Goal: Task Accomplishment & Management: Manage account settings

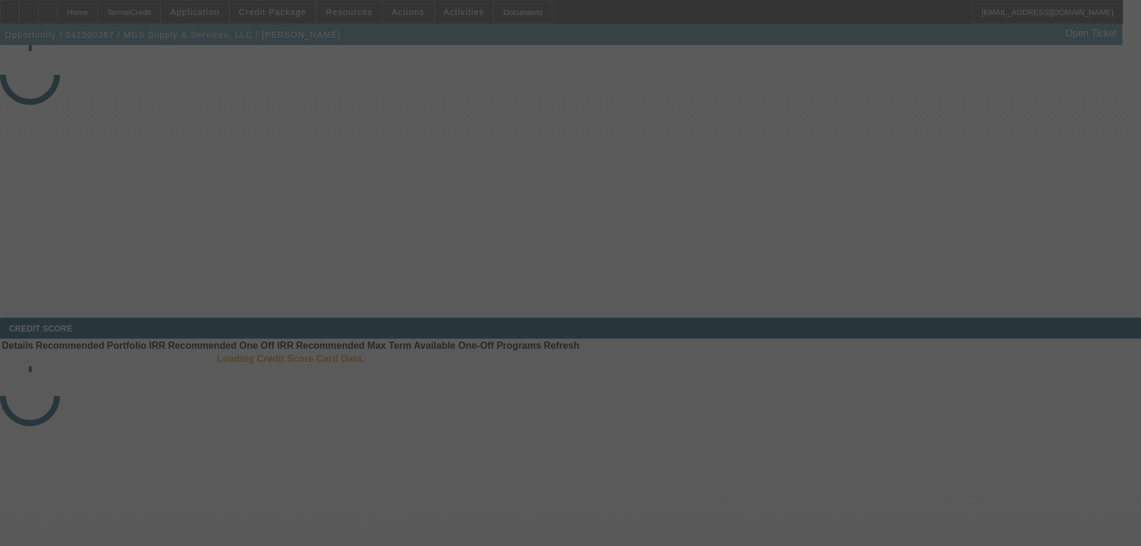
select select "3"
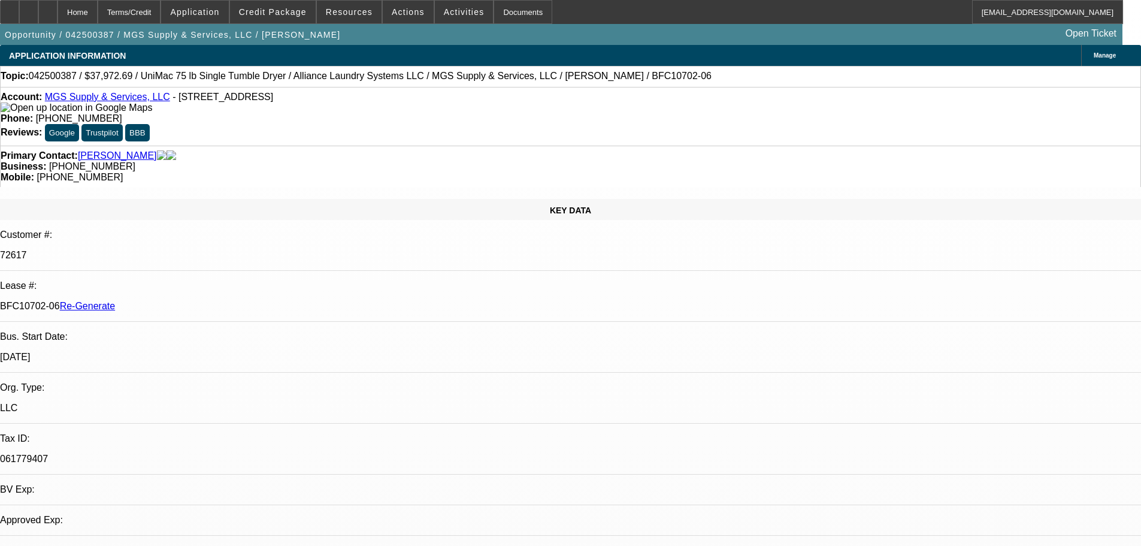
select select "0"
select select "6"
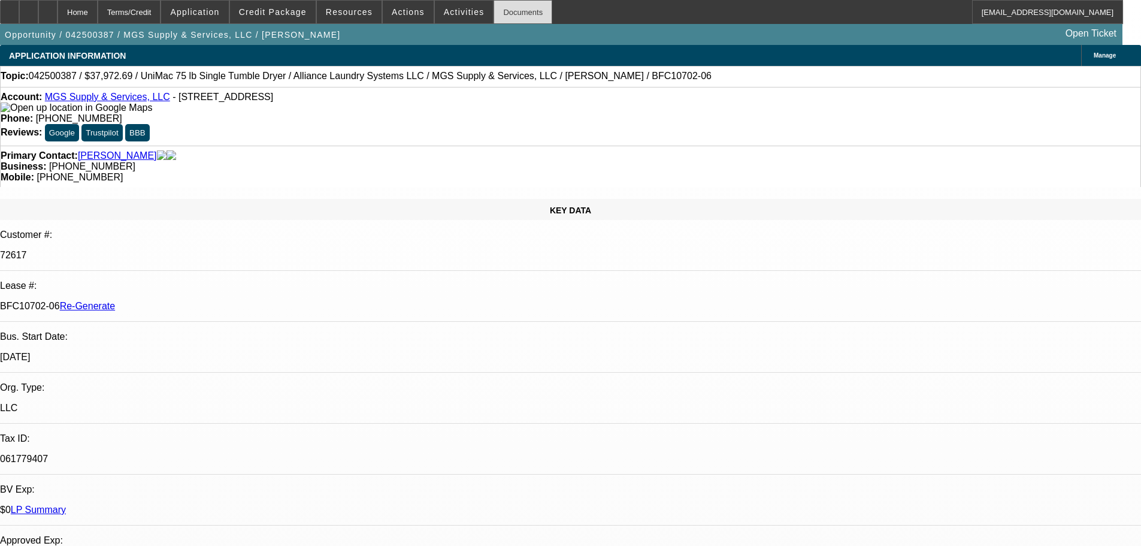
click at [517, 8] on div "Documents" at bounding box center [523, 12] width 59 height 24
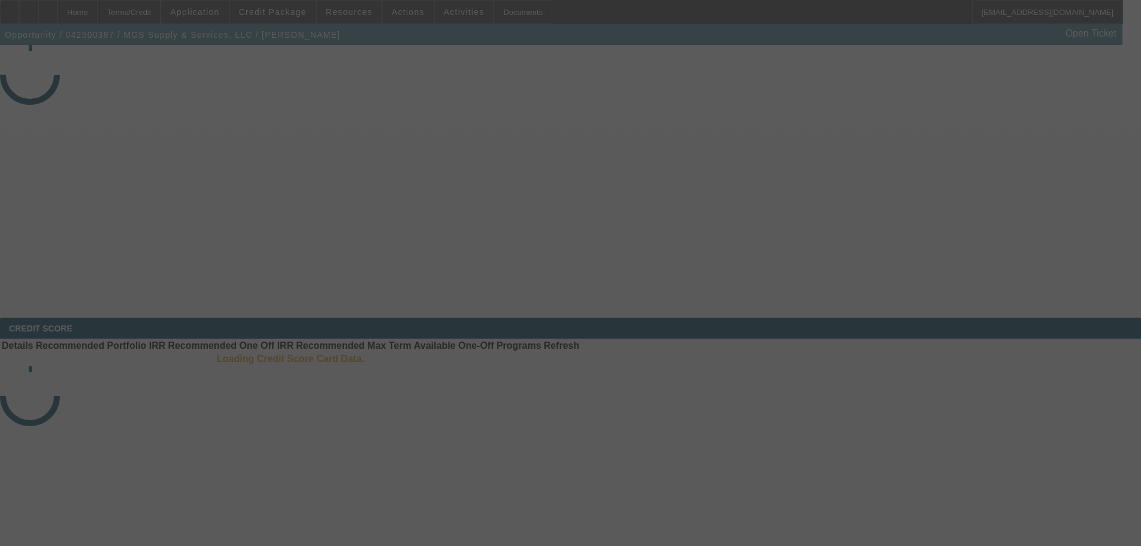
select select "3"
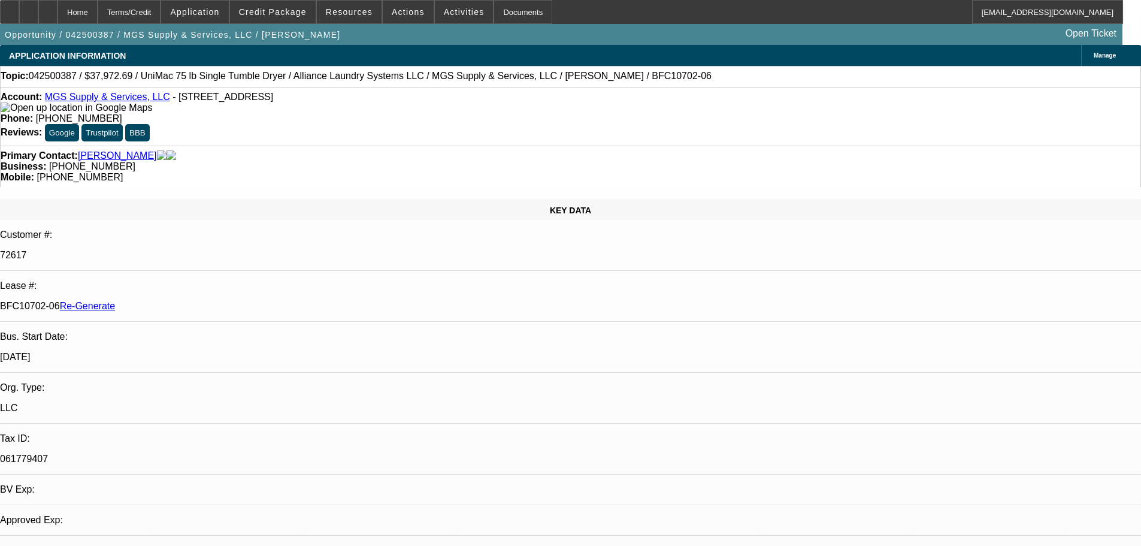
select select "0"
select select "1"
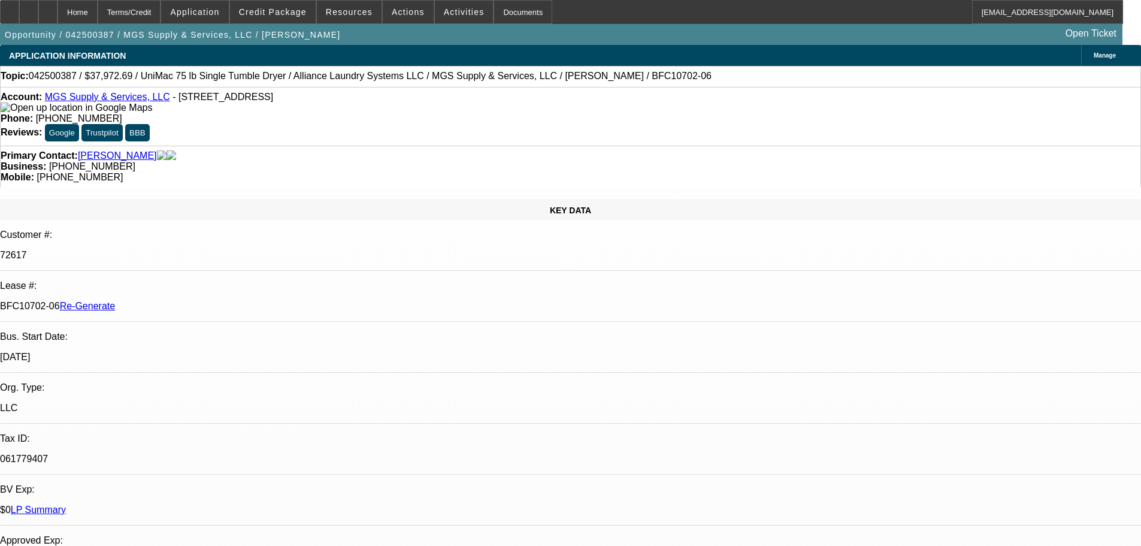
select select "6"
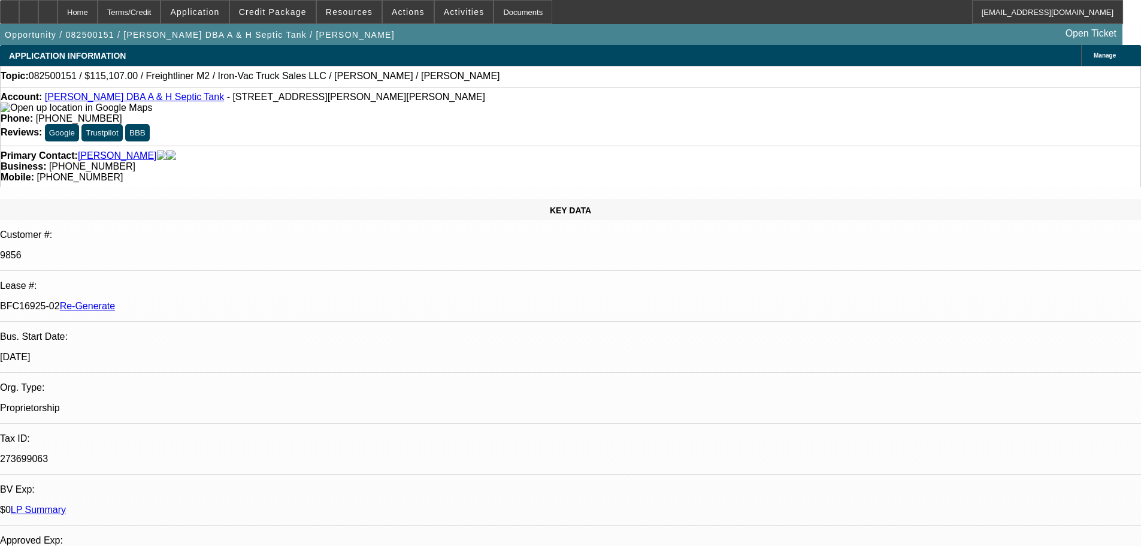
select select "3"
select select "0"
select select "2"
select select "0"
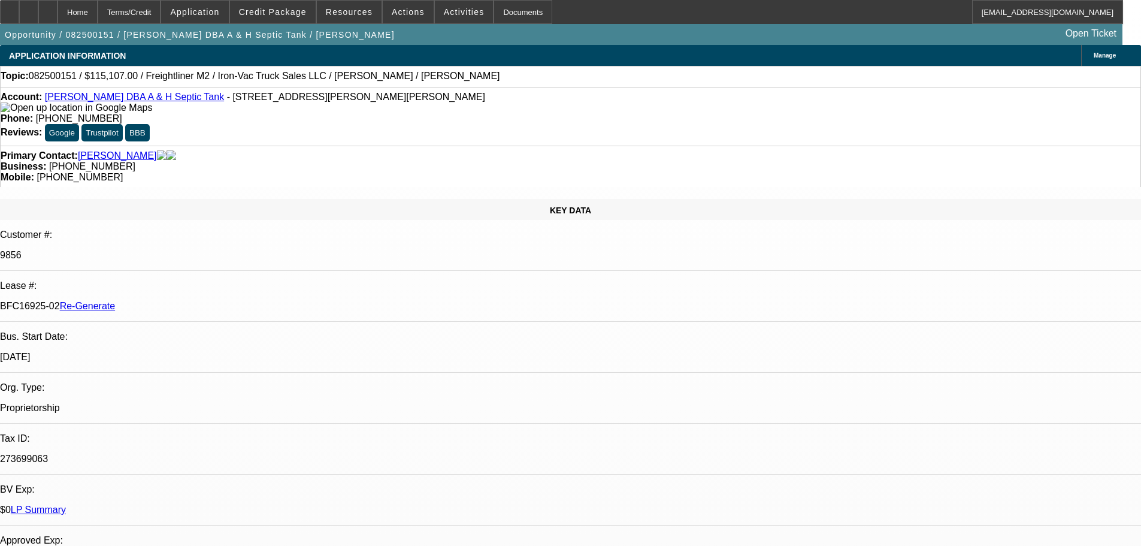
select select "6"
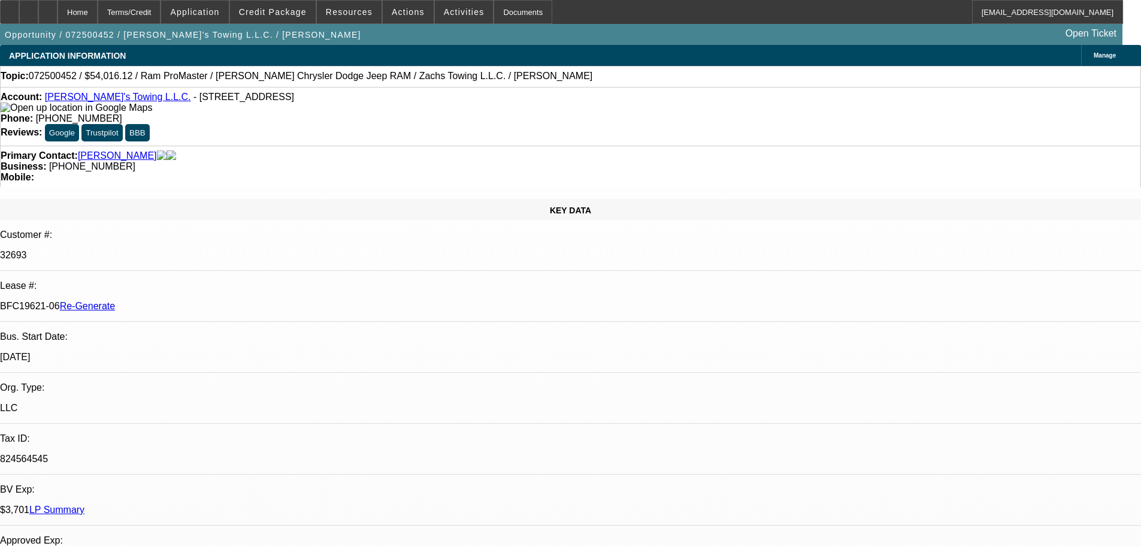
select select "4"
select select "0"
select select "3"
select select "0"
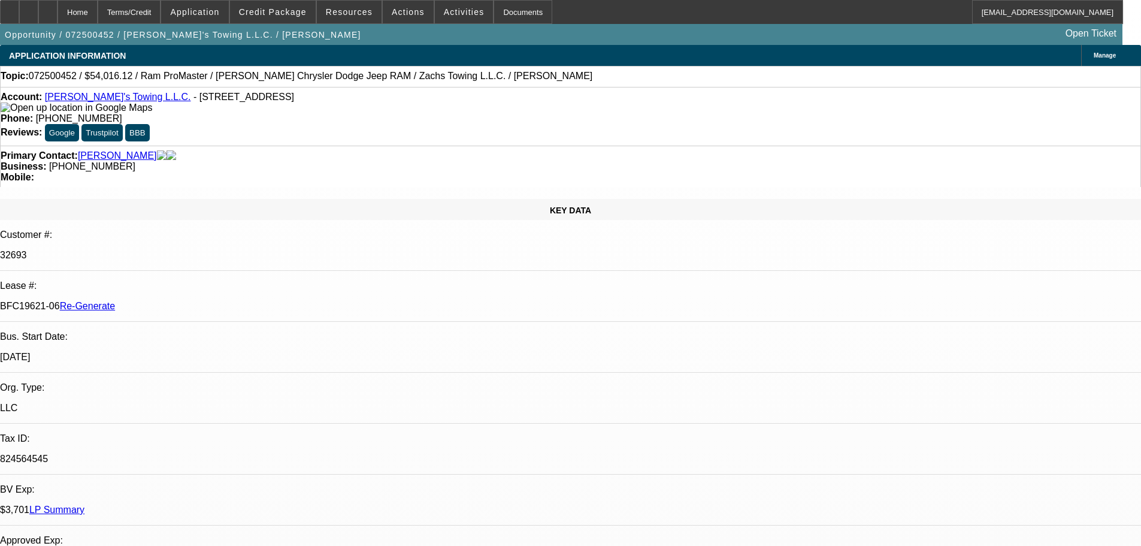
select select "6"
click at [510, 16] on div "Documents" at bounding box center [523, 12] width 59 height 24
click at [367, 11] on span "Resources" at bounding box center [349, 12] width 47 height 10
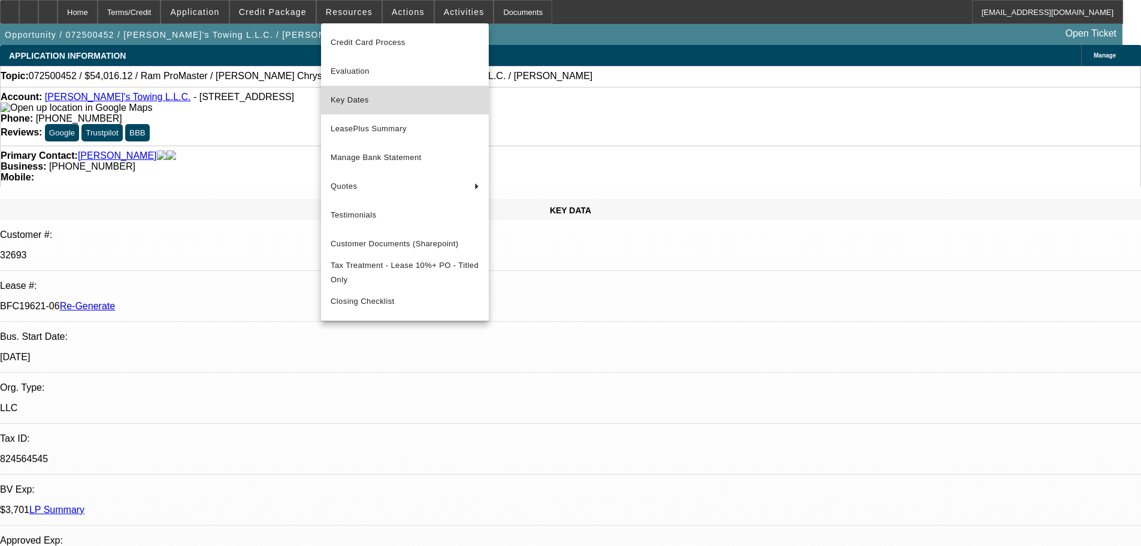
click at [380, 102] on span "Key Dates" at bounding box center [405, 100] width 149 height 14
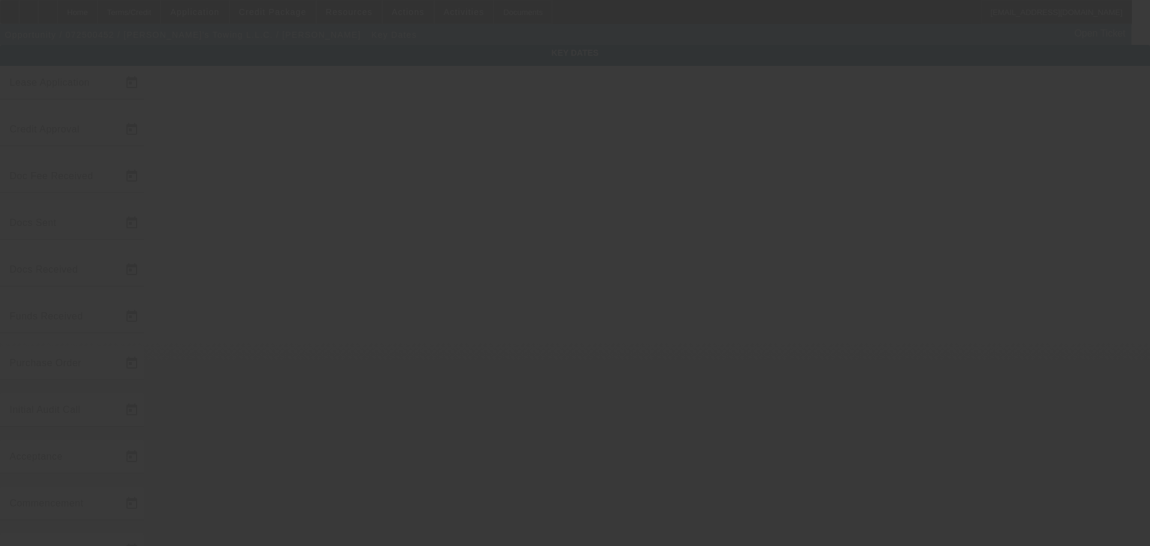
type input "7/21/2025"
type input "8/8/2025"
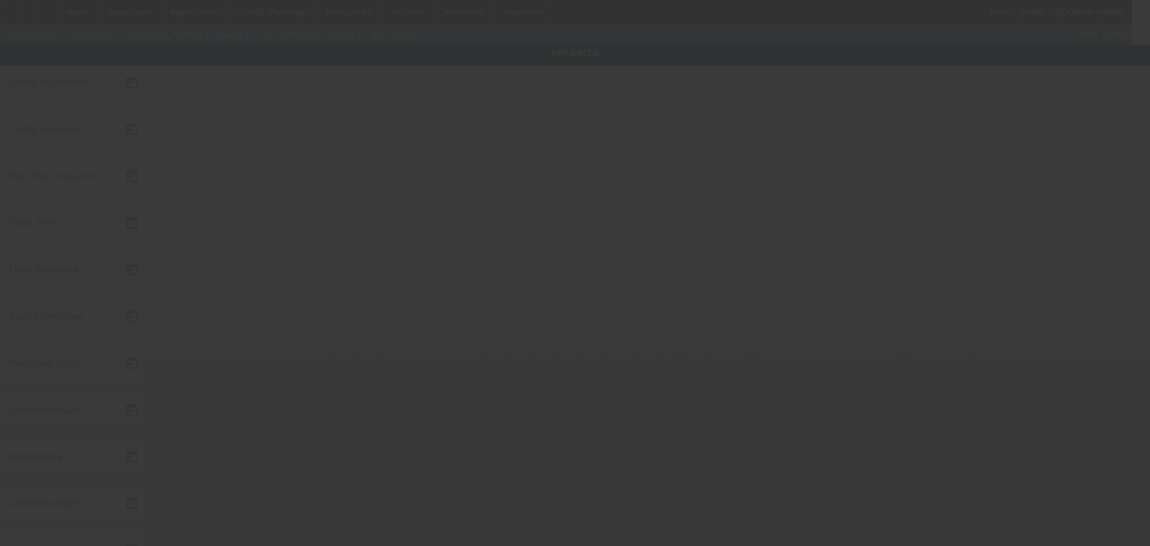
type input "8/11/2025"
type input "8/15/2025"
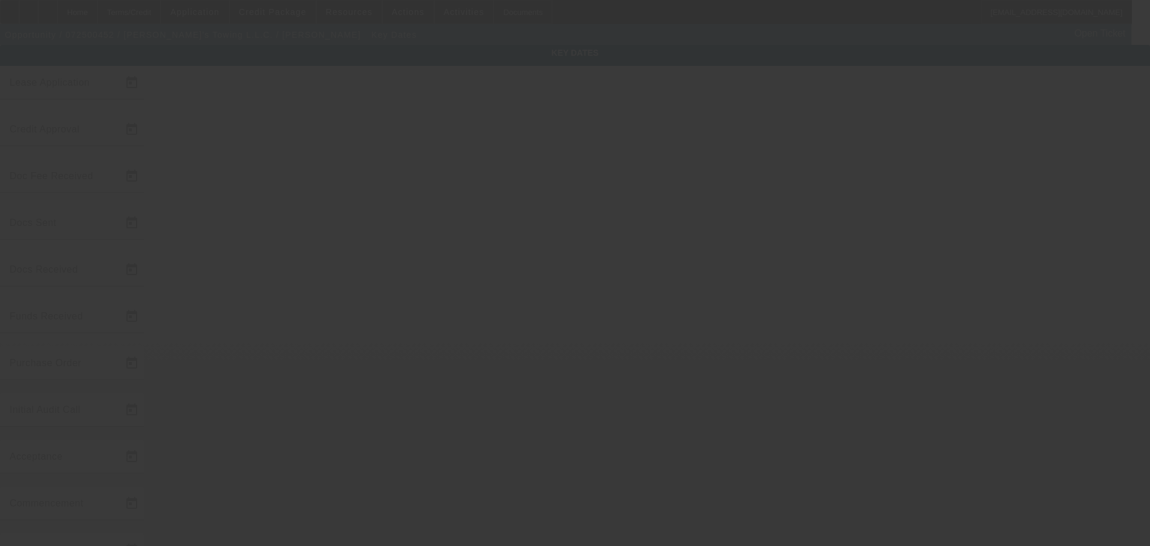
type input "9/15/2025"
type input "8/15/2025"
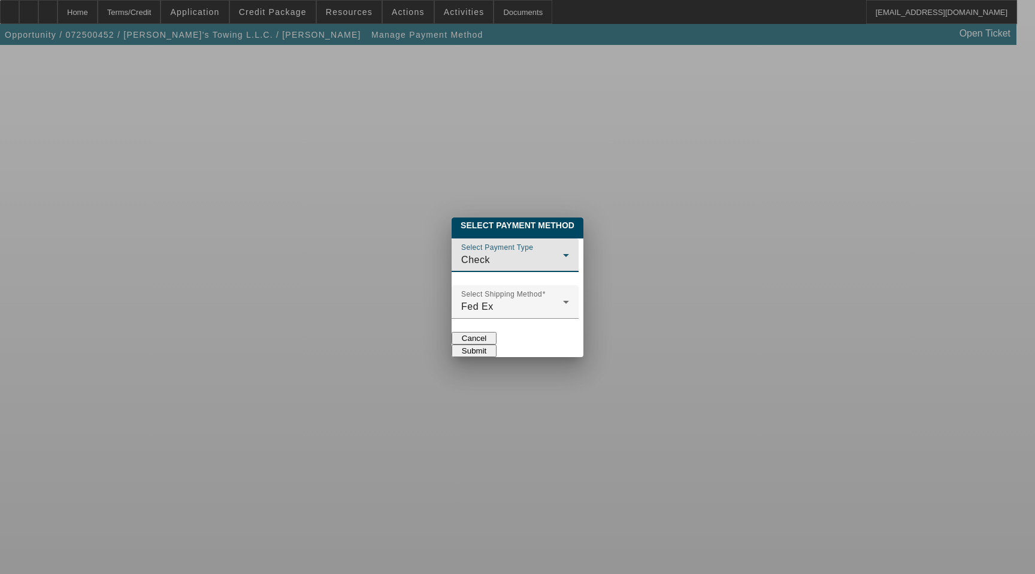
click at [484, 254] on div "Check" at bounding box center [512, 260] width 102 height 14
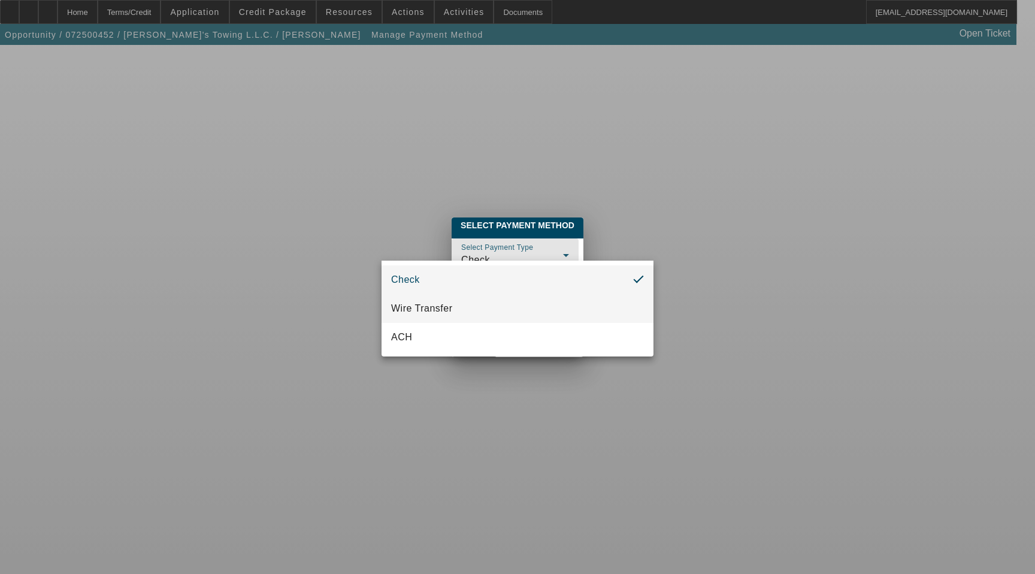
click at [443, 311] on span "Wire Transfer" at bounding box center [422, 308] width 62 height 14
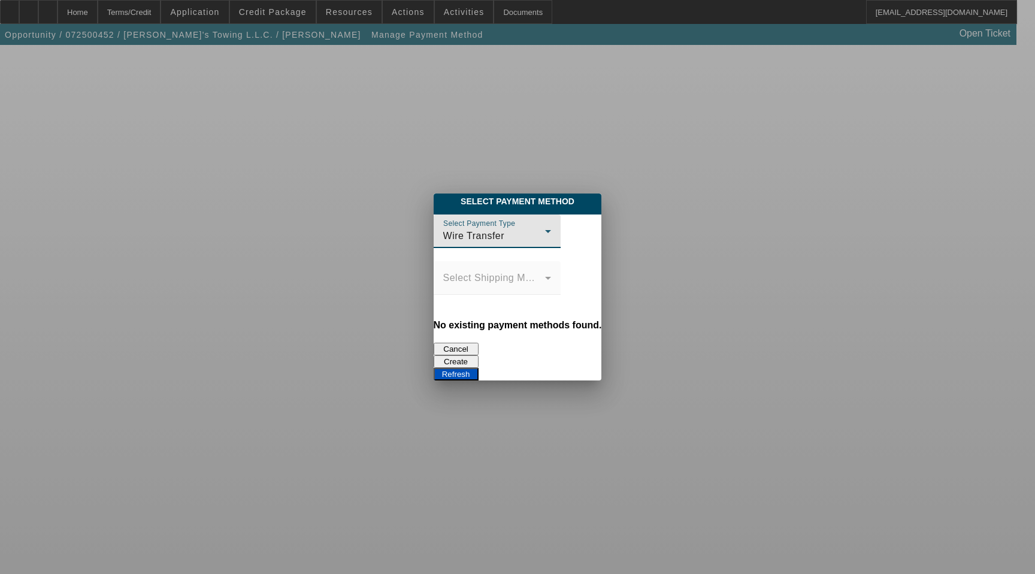
click at [479, 355] on button "Create" at bounding box center [456, 361] width 45 height 13
click at [479, 368] on button "Refresh" at bounding box center [456, 374] width 45 height 13
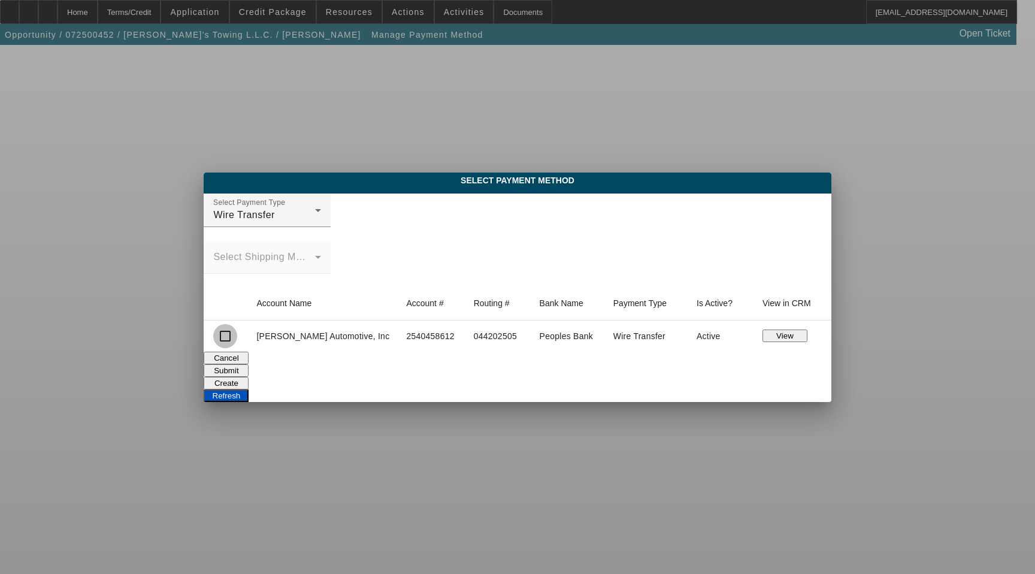
click at [237, 337] on input "checkbox" at bounding box center [225, 336] width 24 height 24
checkbox input "true"
click at [249, 371] on button "Submit" at bounding box center [226, 370] width 45 height 13
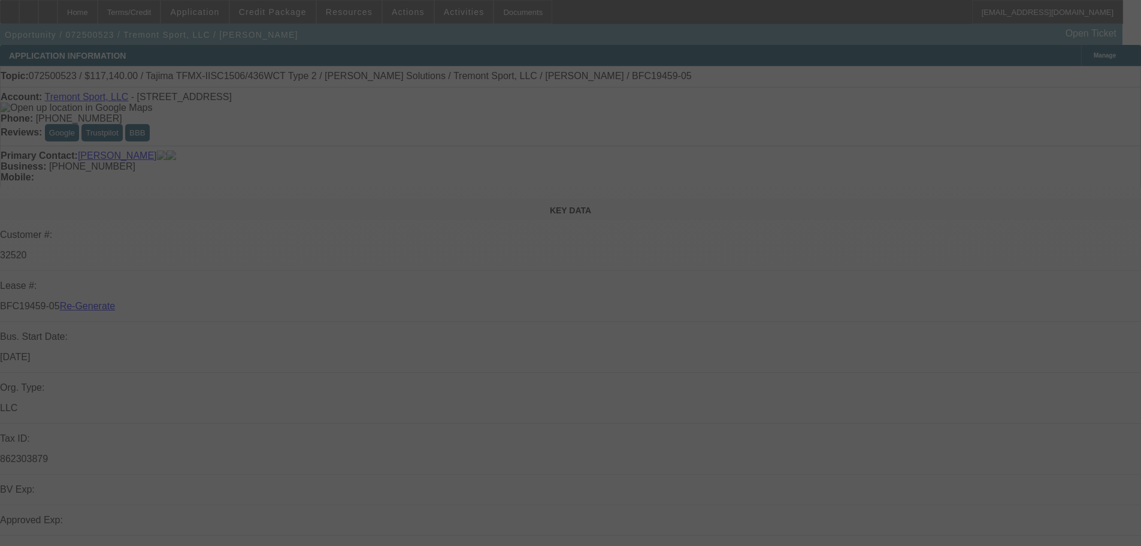
select select "3"
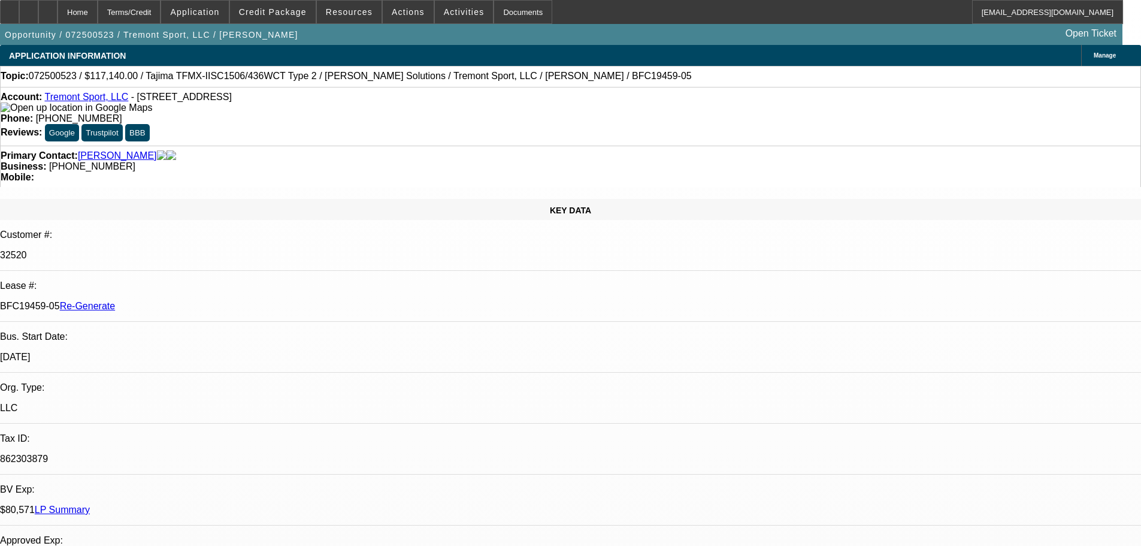
select select "0"
select select "2"
select select "0"
select select "6"
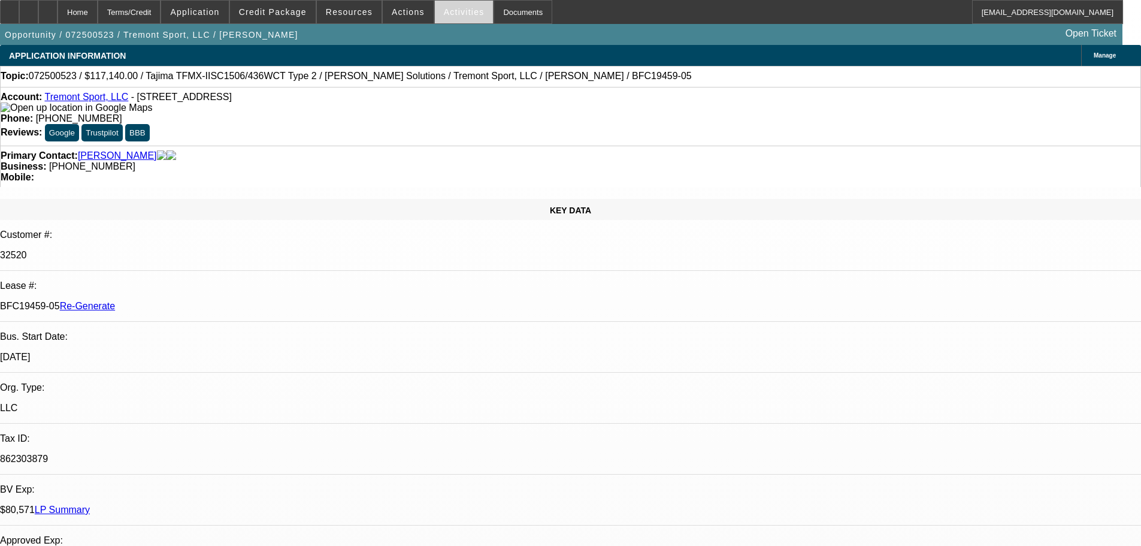
click at [460, 16] on span "Activities" at bounding box center [464, 12] width 41 height 10
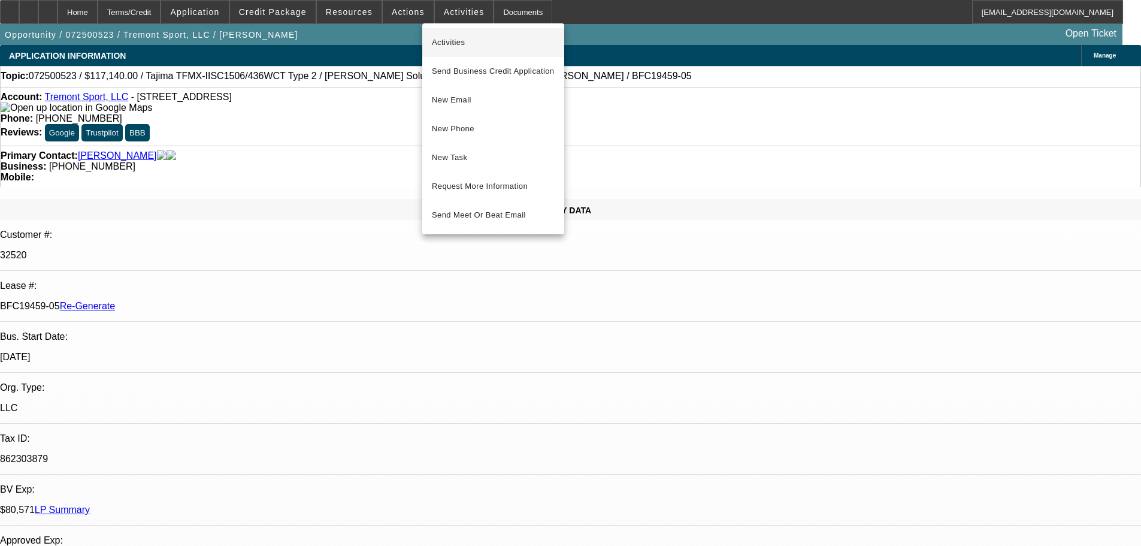
click at [457, 35] on span "Activities" at bounding box center [493, 42] width 123 height 14
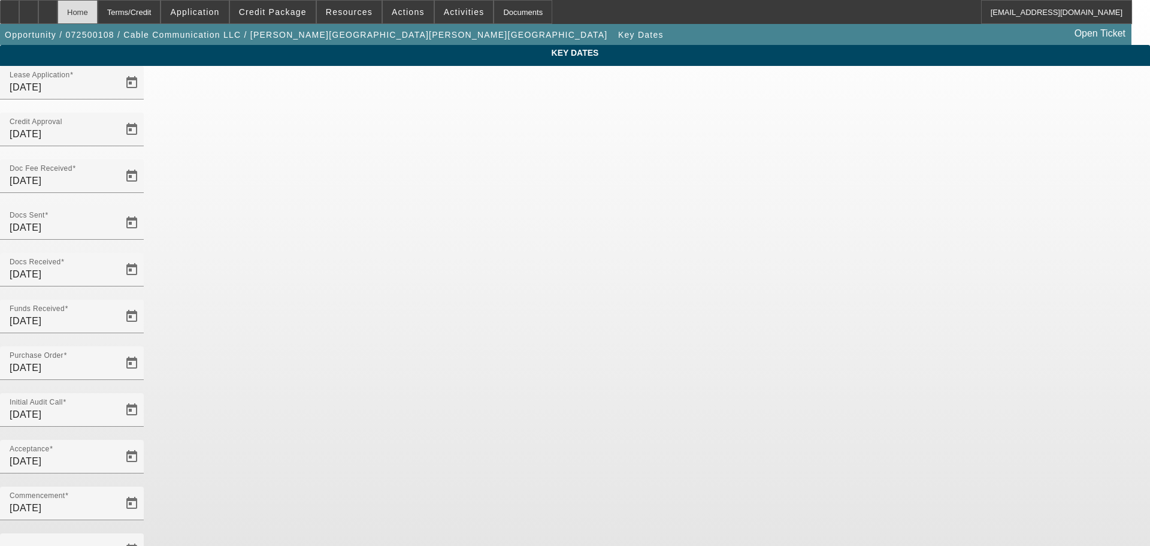
click at [97, 19] on div "Home" at bounding box center [77, 12] width 40 height 24
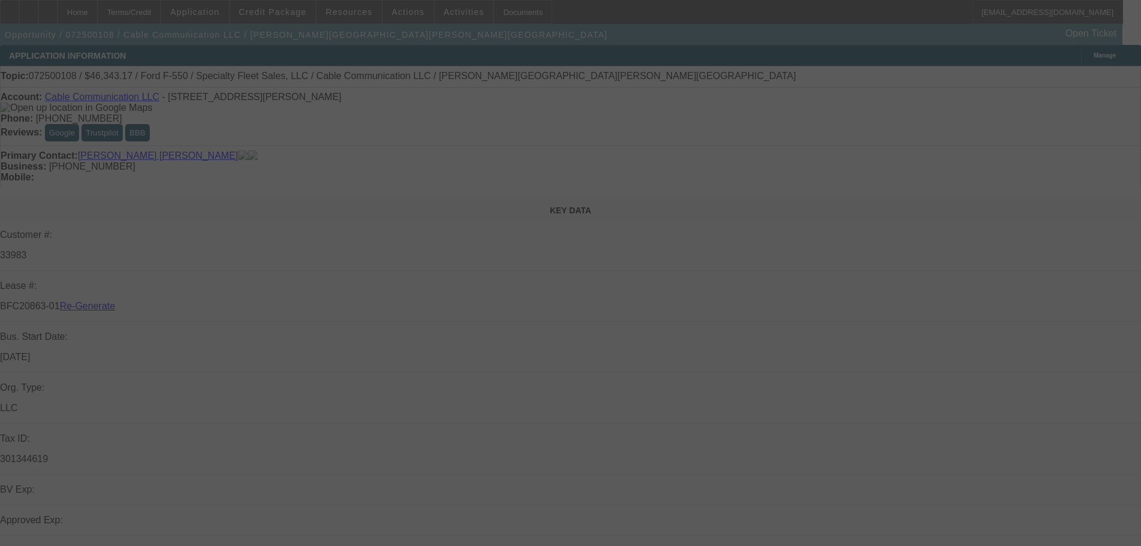
select select "4"
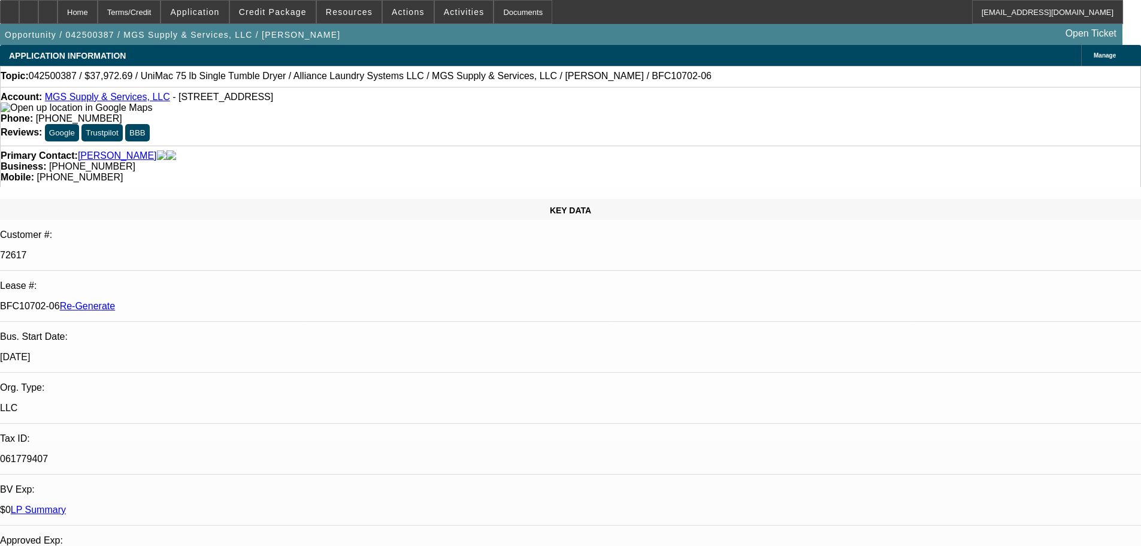
select select "3"
select select "0"
select select "6"
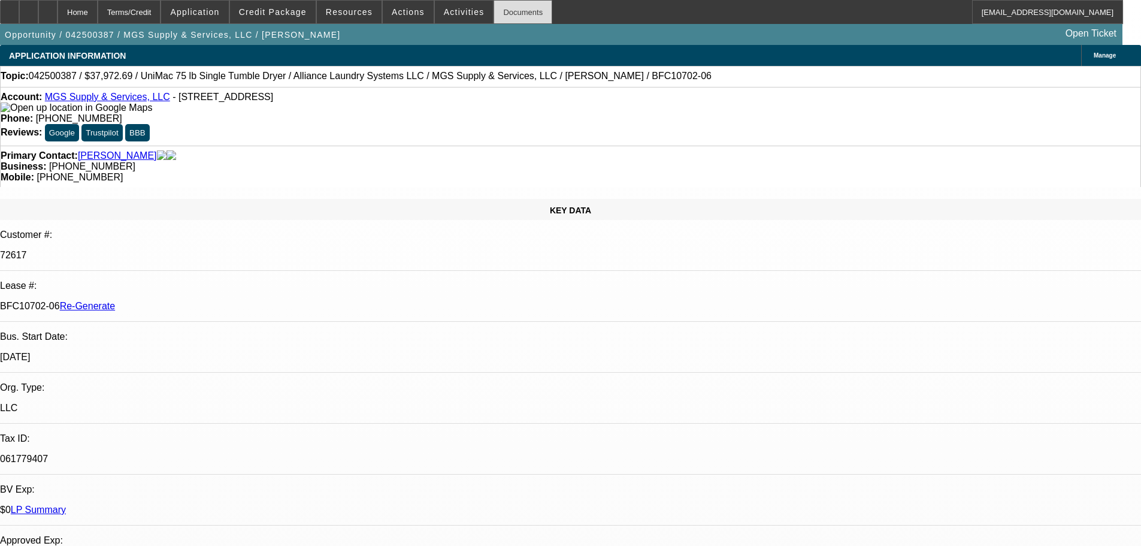
click at [504, 22] on div "Documents" at bounding box center [523, 12] width 59 height 24
click at [389, 3] on span at bounding box center [408, 12] width 51 height 29
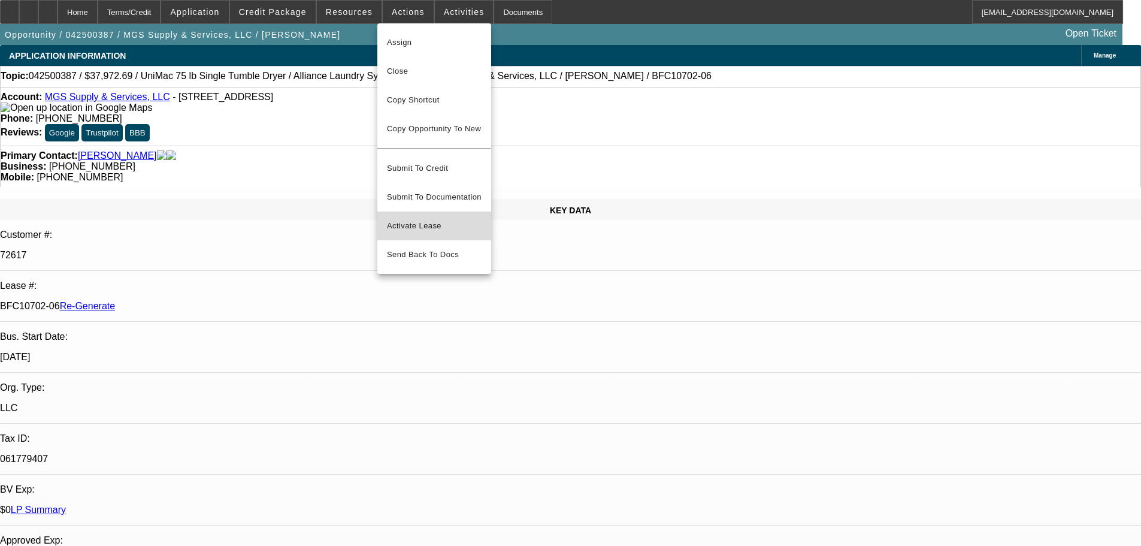
click at [395, 219] on span "Activate Lease" at bounding box center [434, 226] width 95 height 14
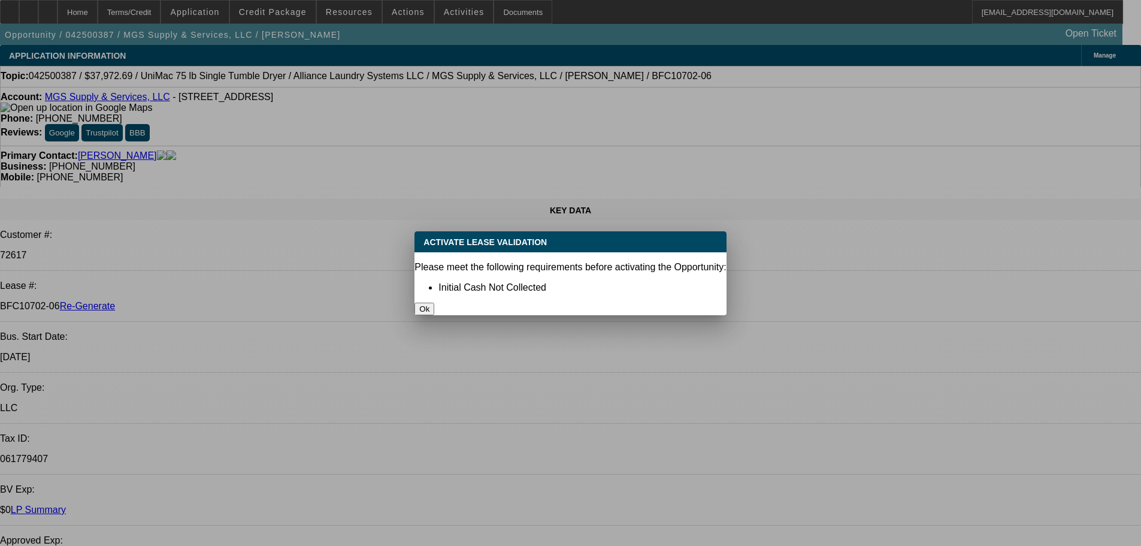
click at [434, 302] on button "Ok" at bounding box center [424, 308] width 20 height 13
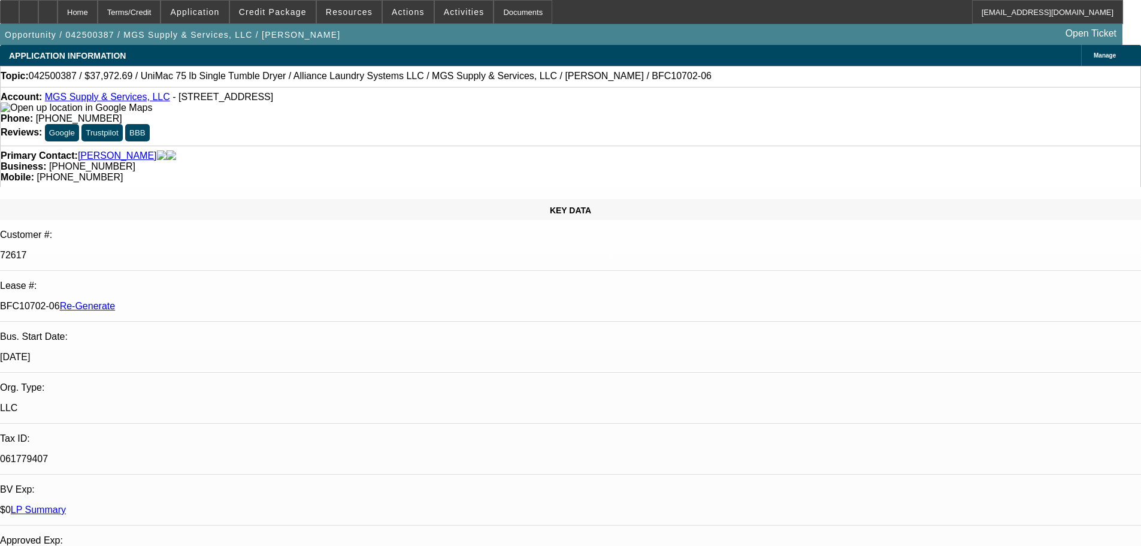
drag, startPoint x: 1015, startPoint y: 50, endPoint x: 888, endPoint y: 62, distance: 128.2
type input "jenn"
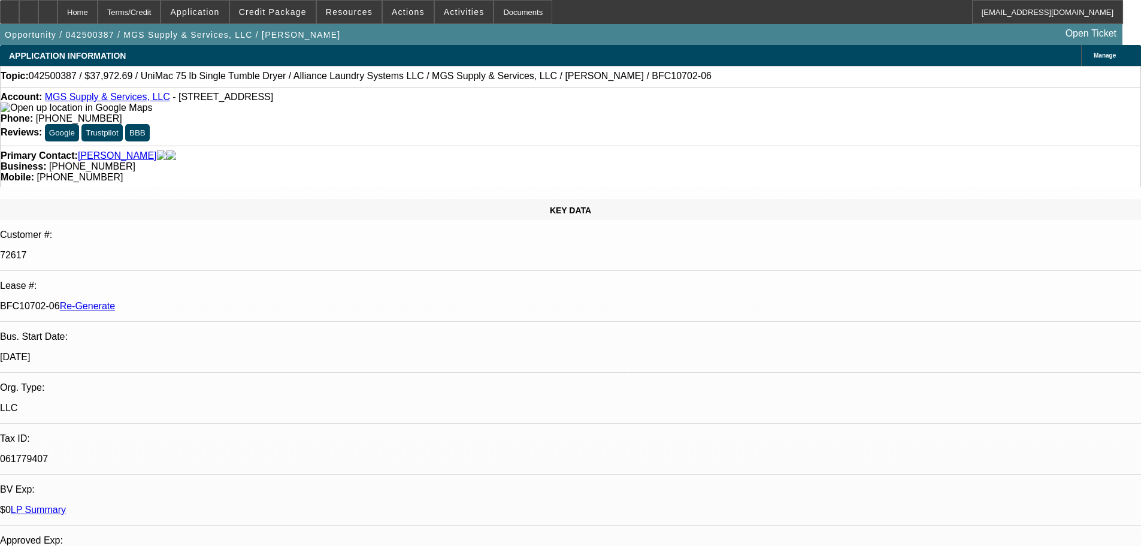
scroll to position [0, 0]
drag, startPoint x: 1048, startPoint y: 53, endPoint x: 927, endPoint y: 59, distance: 121.1
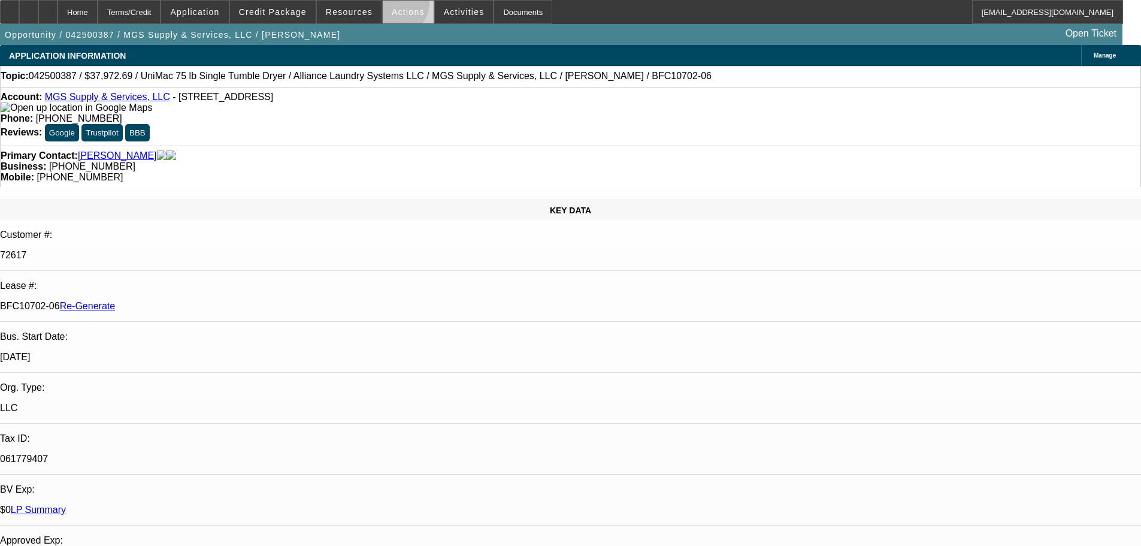
click at [393, 7] on span at bounding box center [408, 12] width 51 height 29
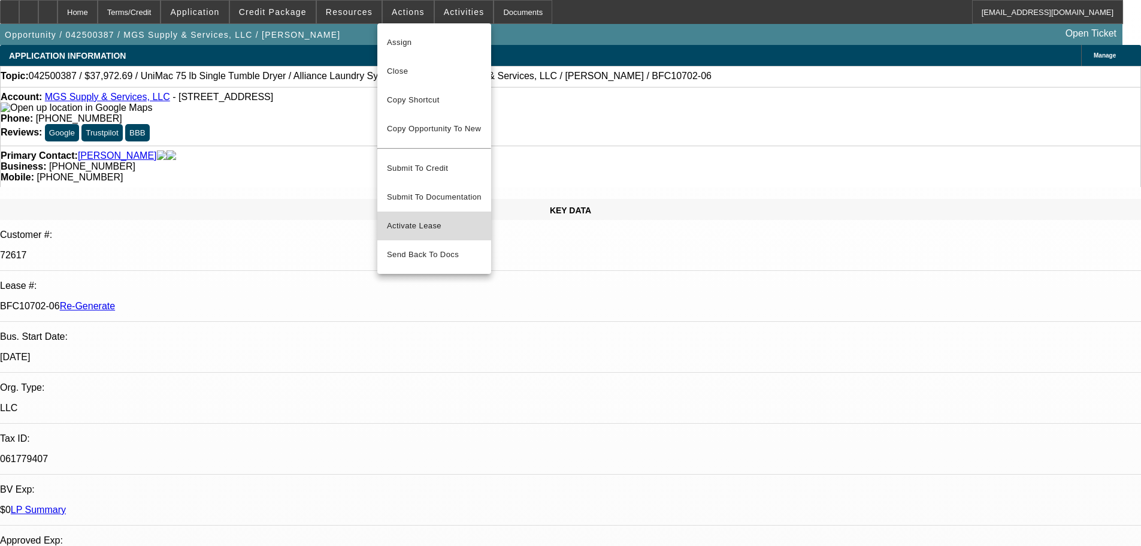
click at [432, 219] on span "Activate Lease" at bounding box center [434, 226] width 95 height 14
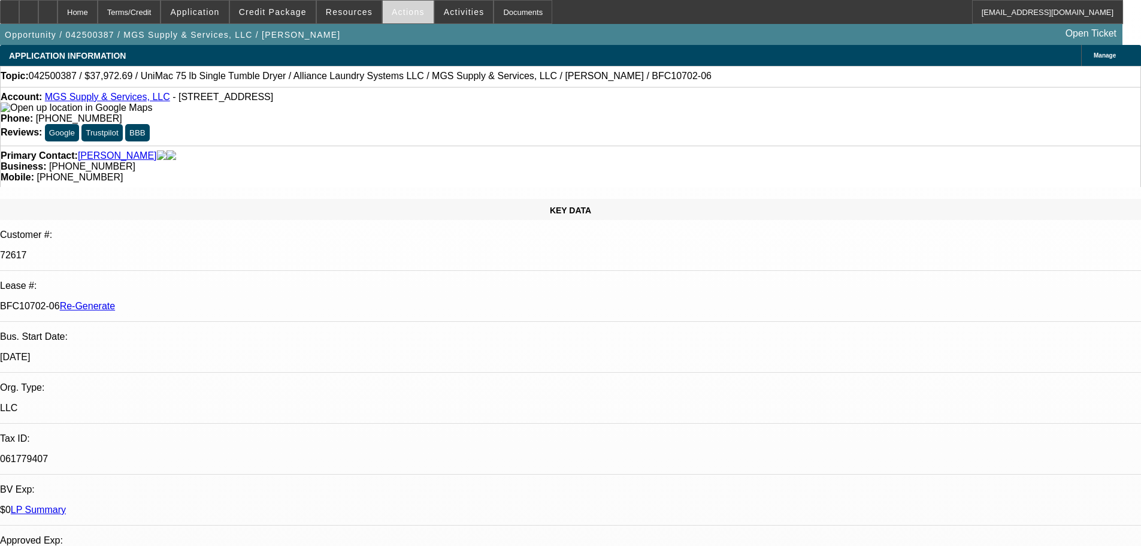
click at [398, 8] on span "Actions" at bounding box center [408, 12] width 33 height 10
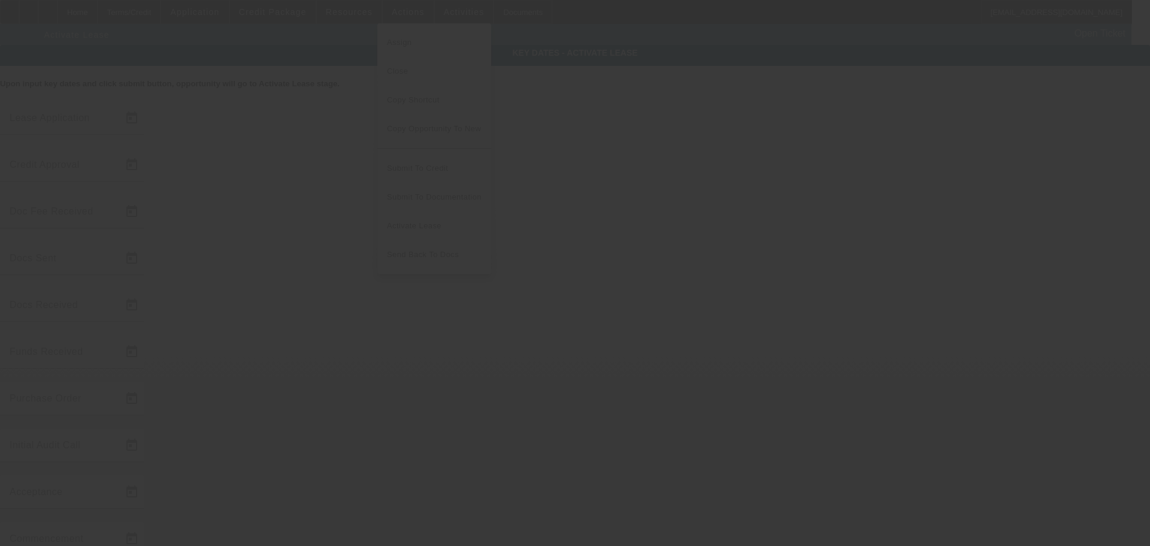
type input "[DATE]"
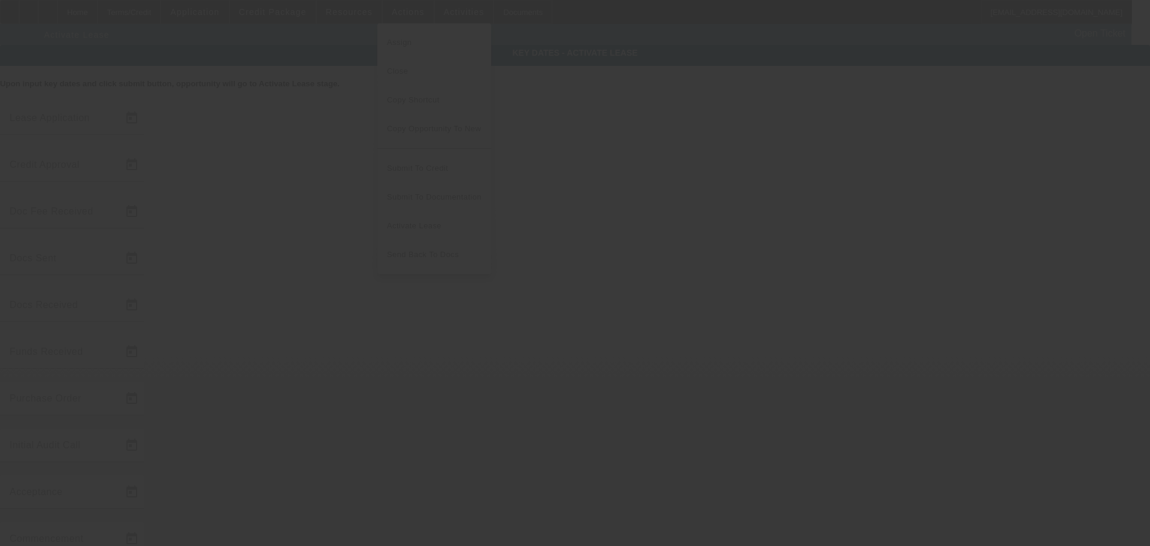
type input "[DATE]"
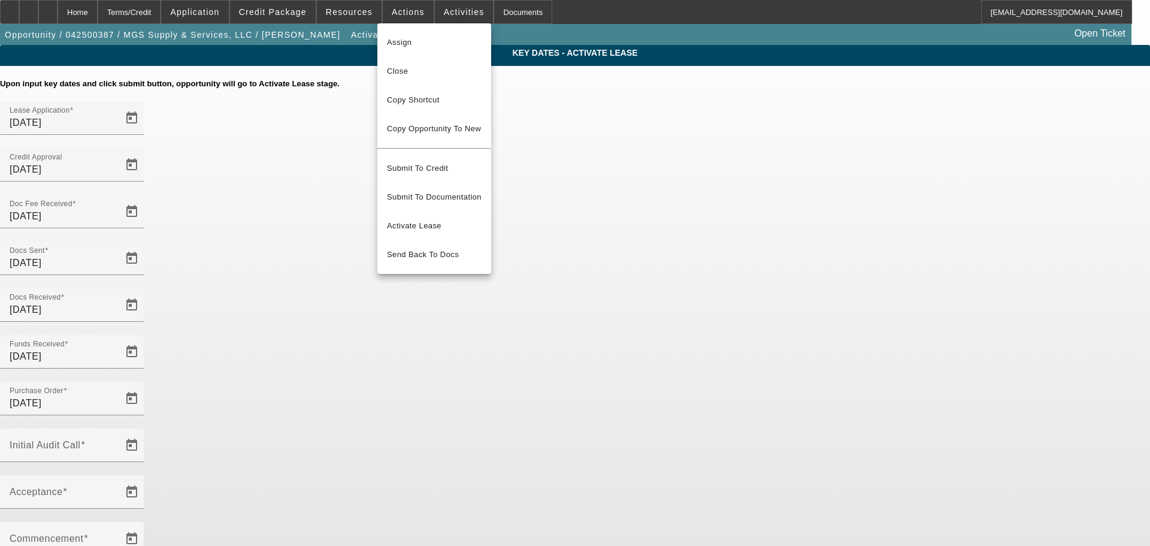
drag, startPoint x: 824, startPoint y: 286, endPoint x: 675, endPoint y: 271, distance: 149.3
click at [816, 284] on div at bounding box center [575, 273] width 1150 height 546
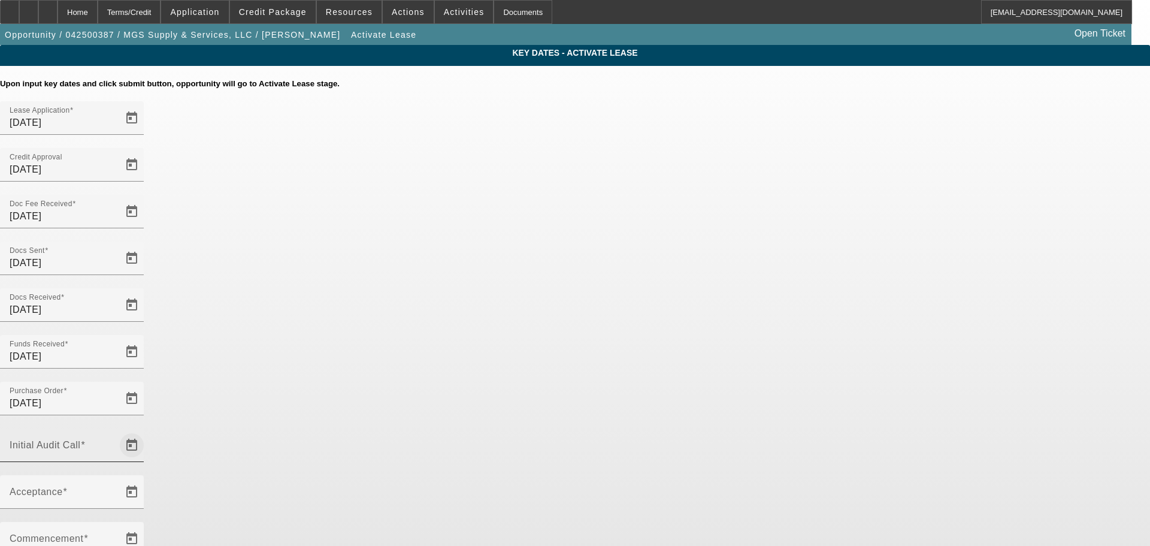
click at [146, 431] on span "Open calendar" at bounding box center [131, 445] width 29 height 29
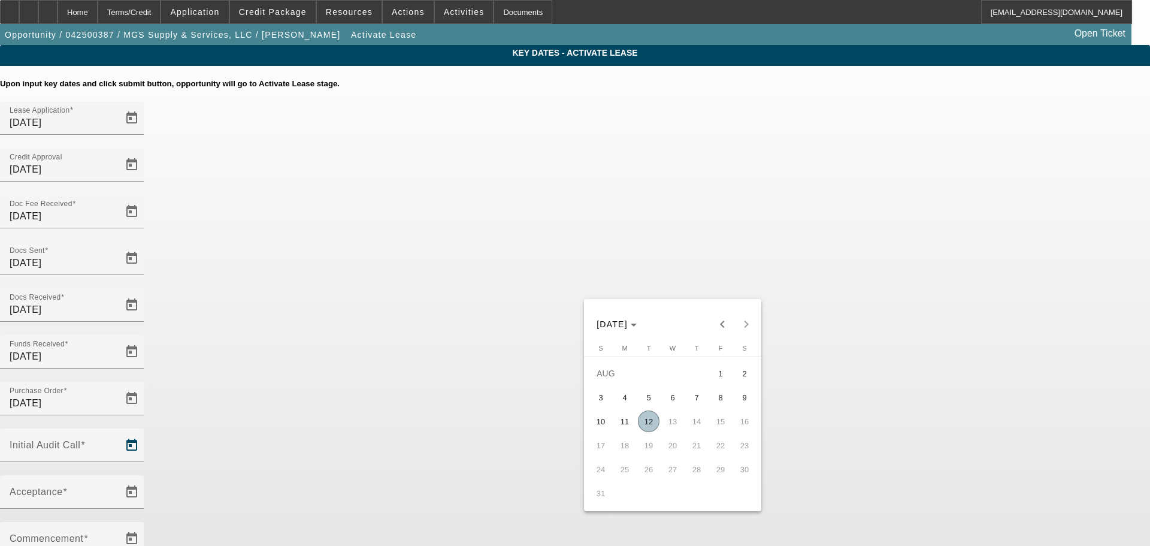
click at [657, 425] on span "12" at bounding box center [649, 421] width 22 height 22
type input "[DATE]"
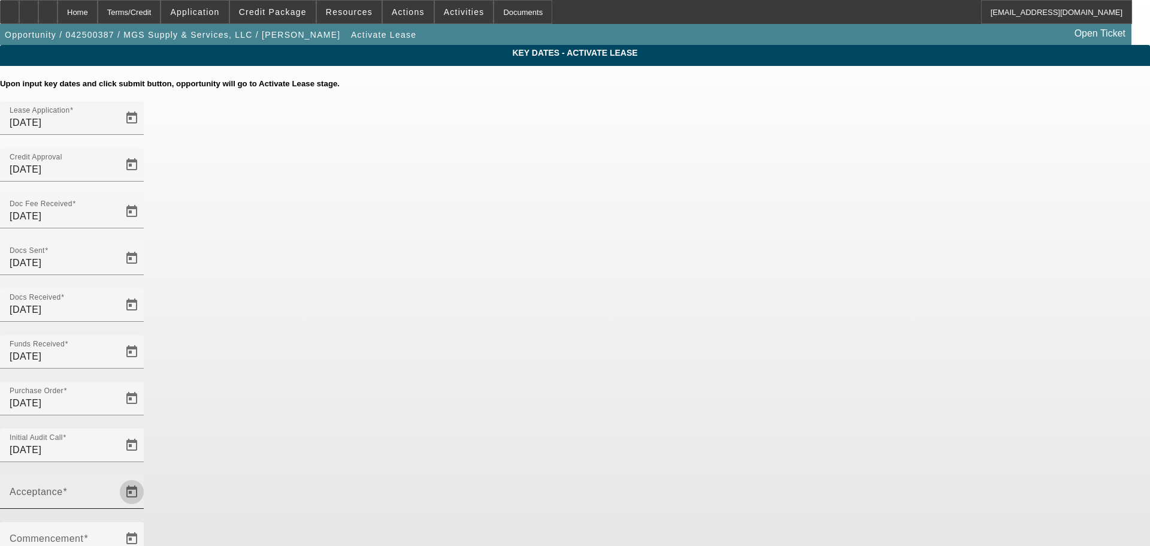
click at [146, 477] on span "Open calendar" at bounding box center [131, 491] width 29 height 29
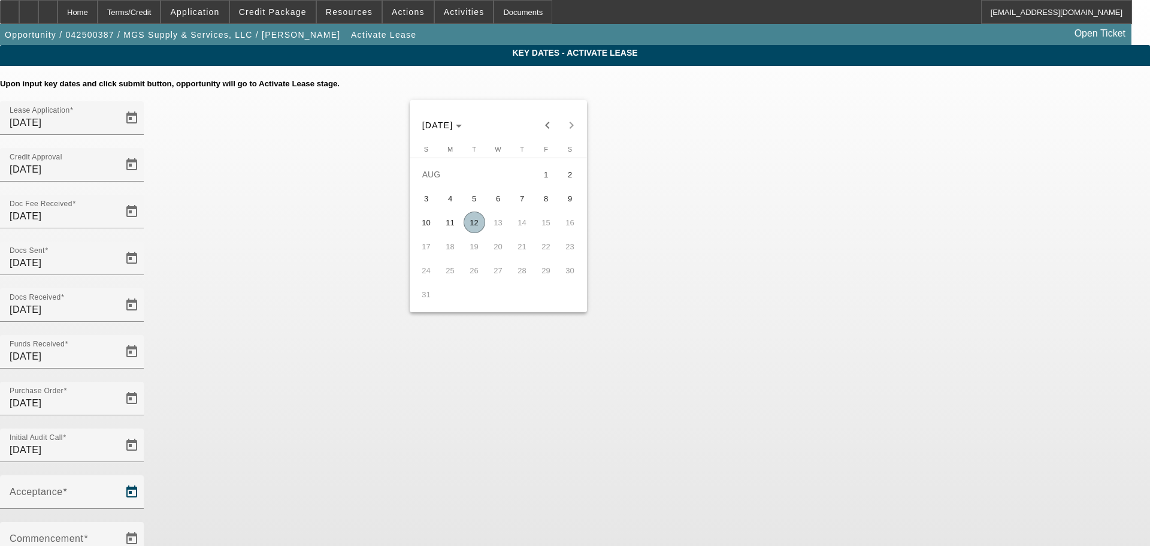
click at [483, 228] on span "12" at bounding box center [475, 222] width 22 height 22
type input "[DATE]"
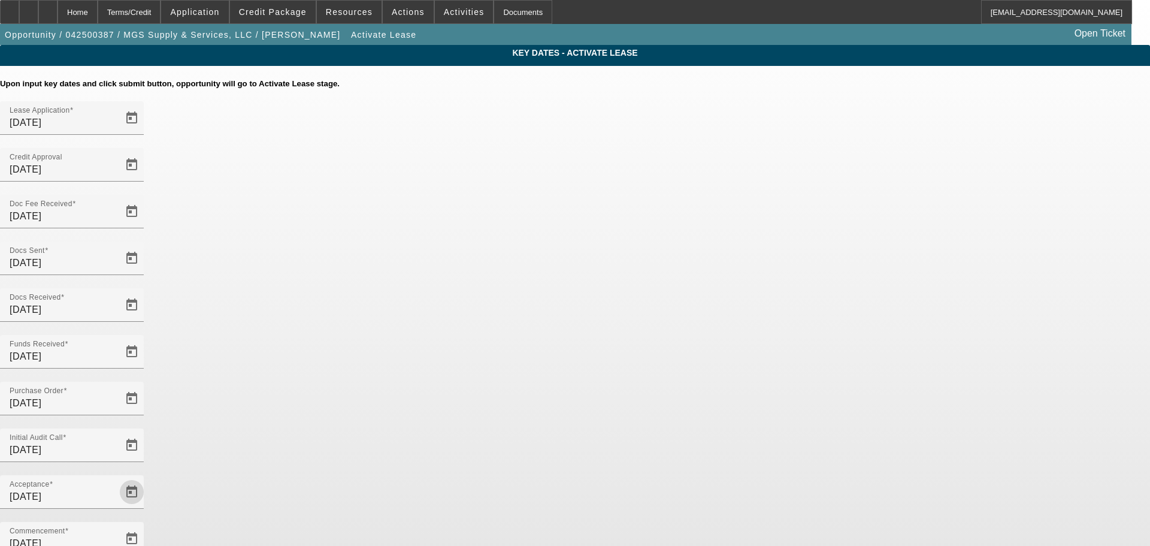
click at [887, 379] on div "Key Dates - Activate Lease Upon input key dates and click submit button, opport…" at bounding box center [575, 412] width 1150 height 735
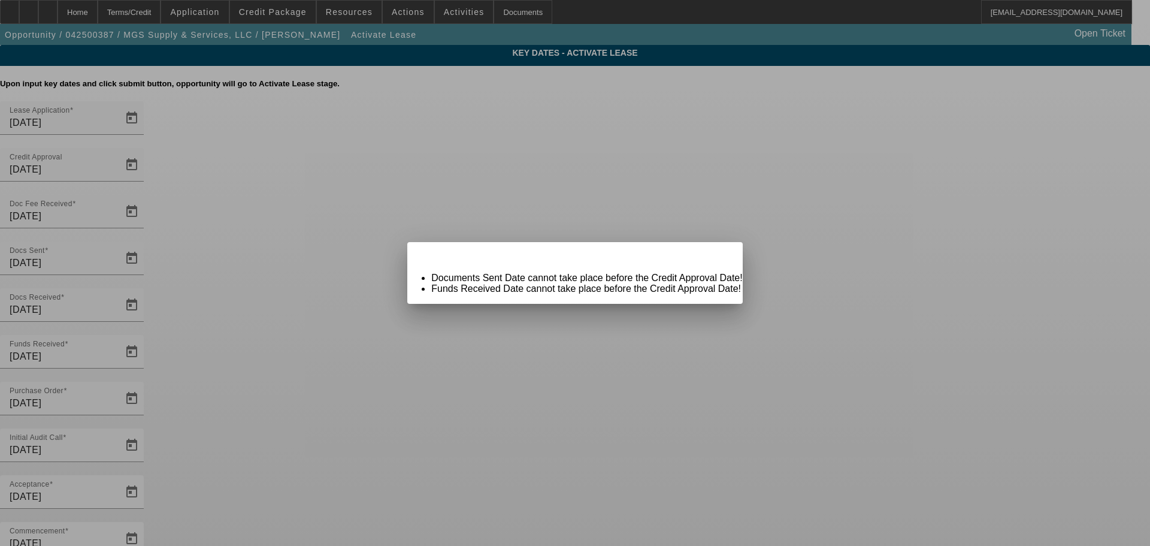
click at [716, 256] on div "Close" at bounding box center [729, 249] width 26 height 14
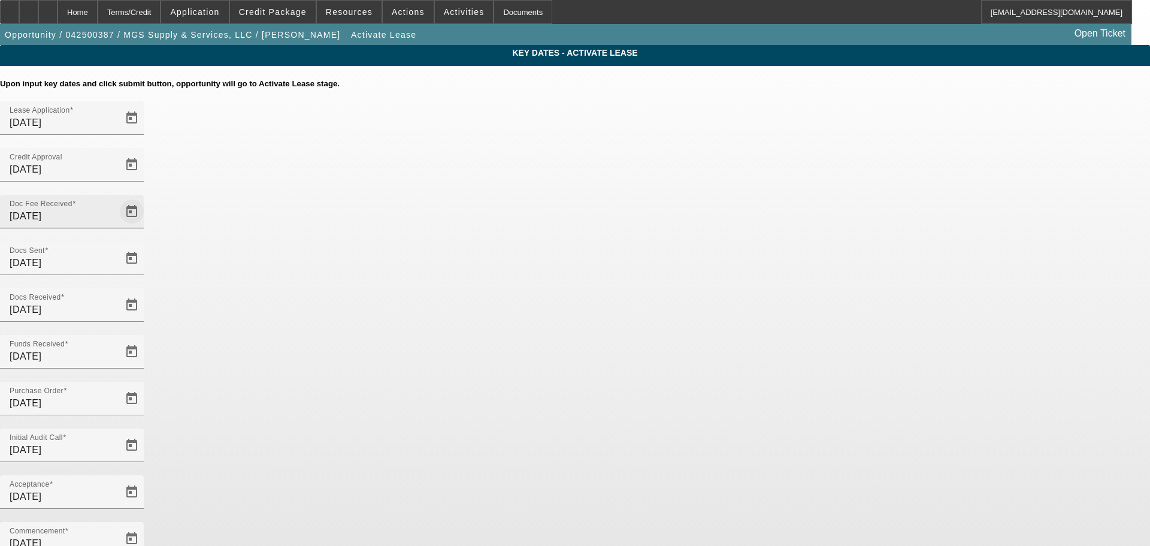
click at [146, 197] on span "Open calendar" at bounding box center [131, 211] width 29 height 29
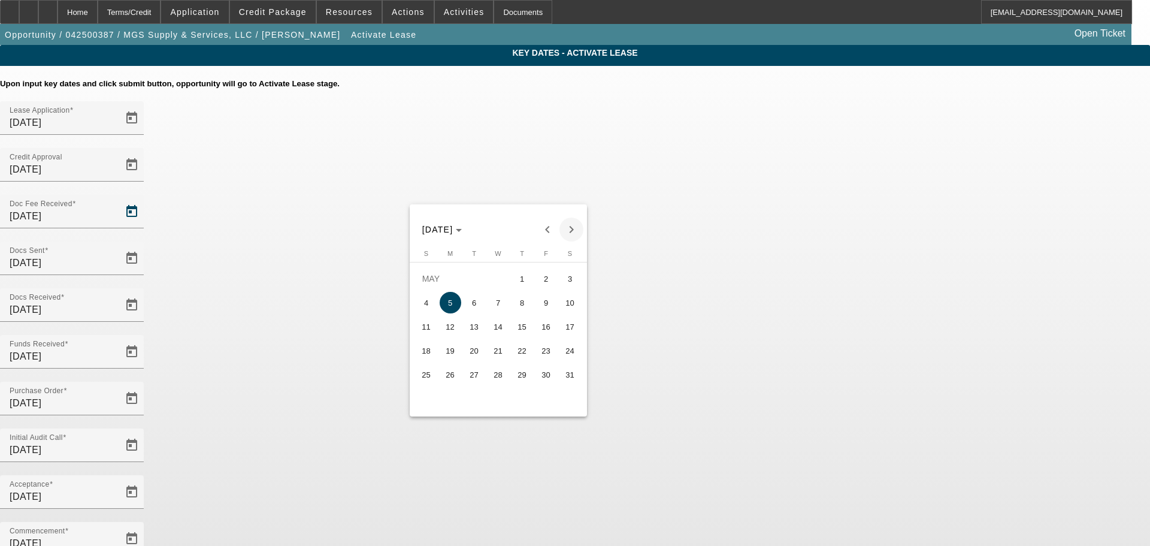
click at [566, 225] on span "Next month" at bounding box center [571, 229] width 24 height 24
click at [568, 227] on span "Next month" at bounding box center [571, 229] width 24 height 24
drag, startPoint x: 474, startPoint y: 328, endPoint x: 691, endPoint y: 240, distance: 233.8
click at [474, 327] on span "12" at bounding box center [475, 327] width 22 height 22
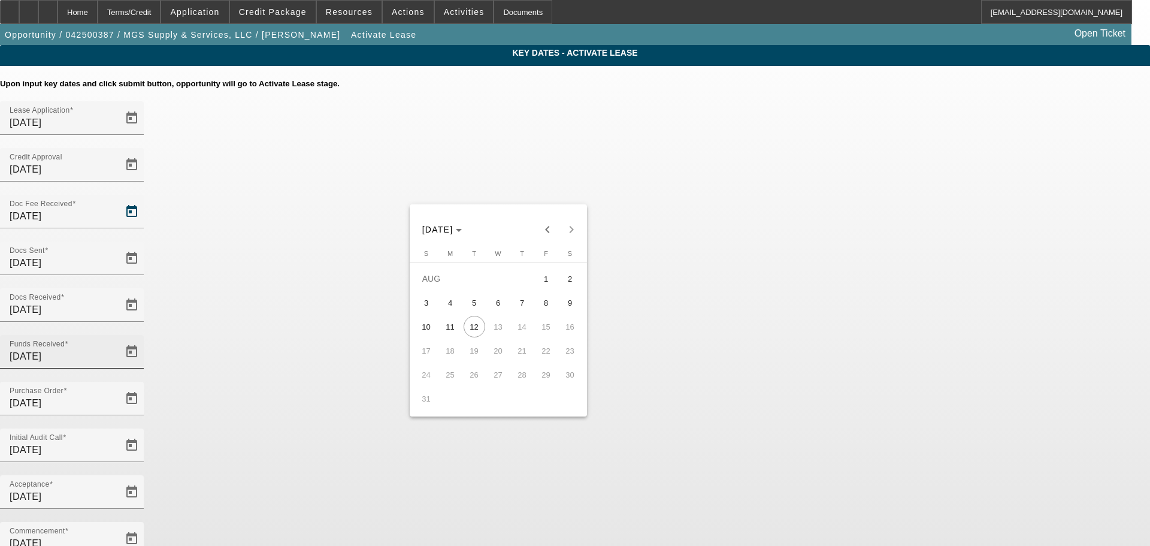
type input "[DATE]"
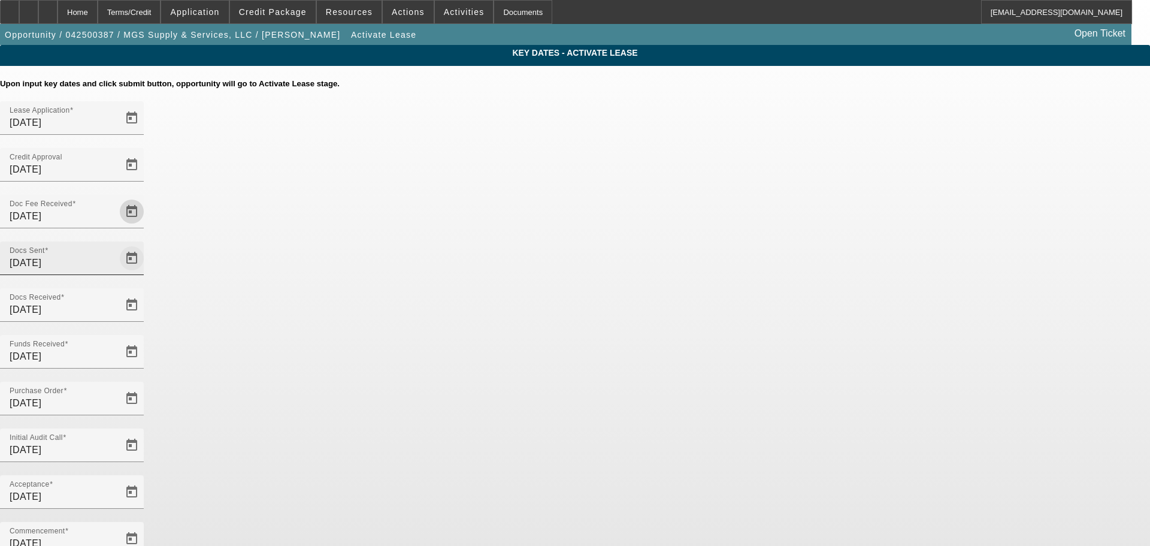
click at [146, 244] on span "Open calendar" at bounding box center [131, 258] width 29 height 29
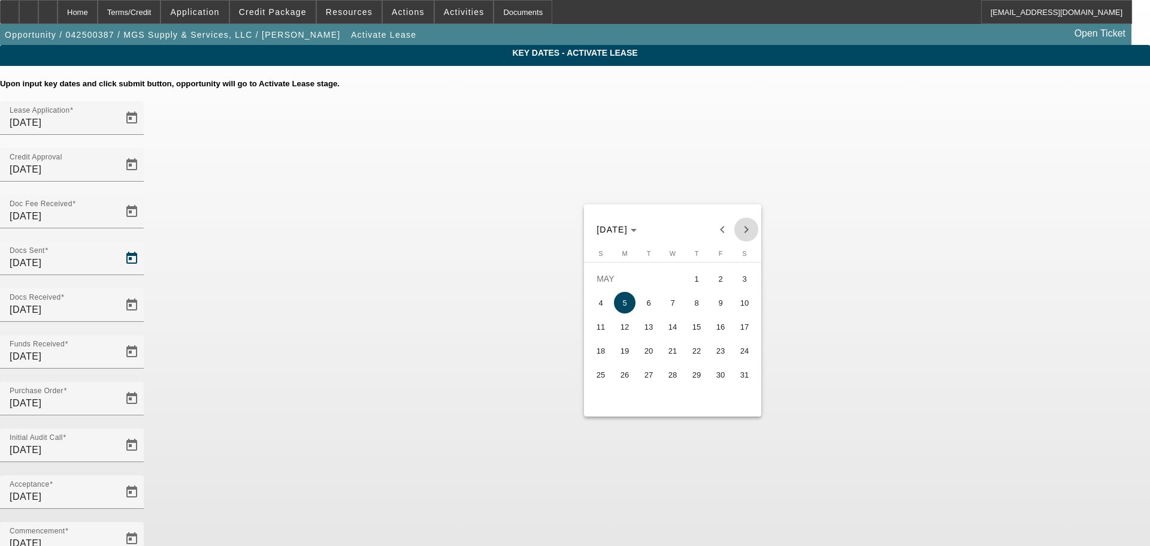
click at [739, 226] on span "Next month" at bounding box center [746, 229] width 24 height 24
click at [739, 226] on div "[DATE] [DATE]" at bounding box center [672, 229] width 171 height 24
click at [649, 330] on span "12" at bounding box center [649, 327] width 22 height 22
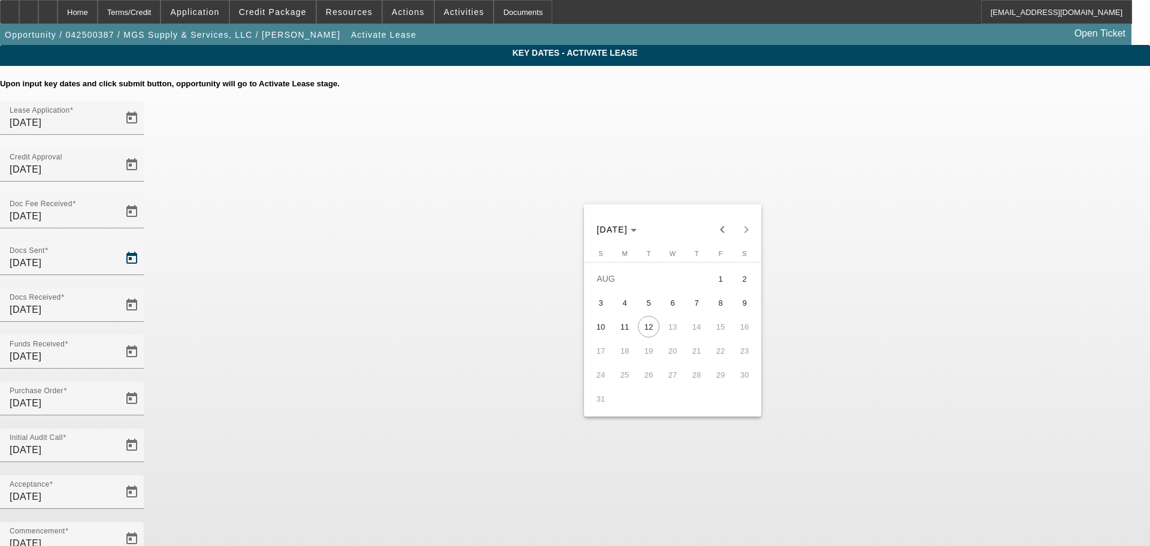
type input "[DATE]"
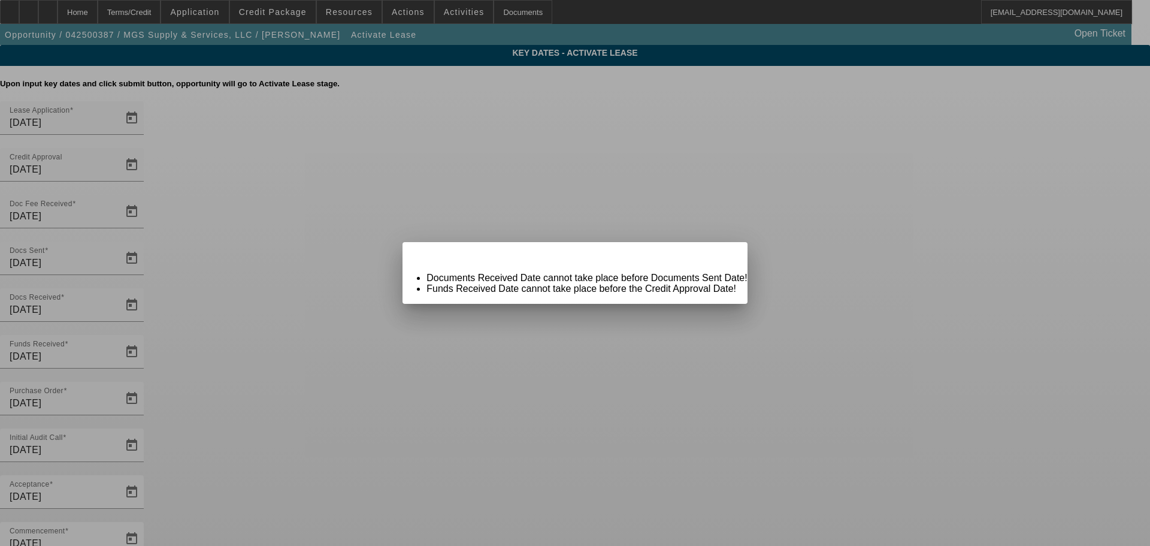
click at [724, 256] on span "Close" at bounding box center [732, 252] width 16 height 7
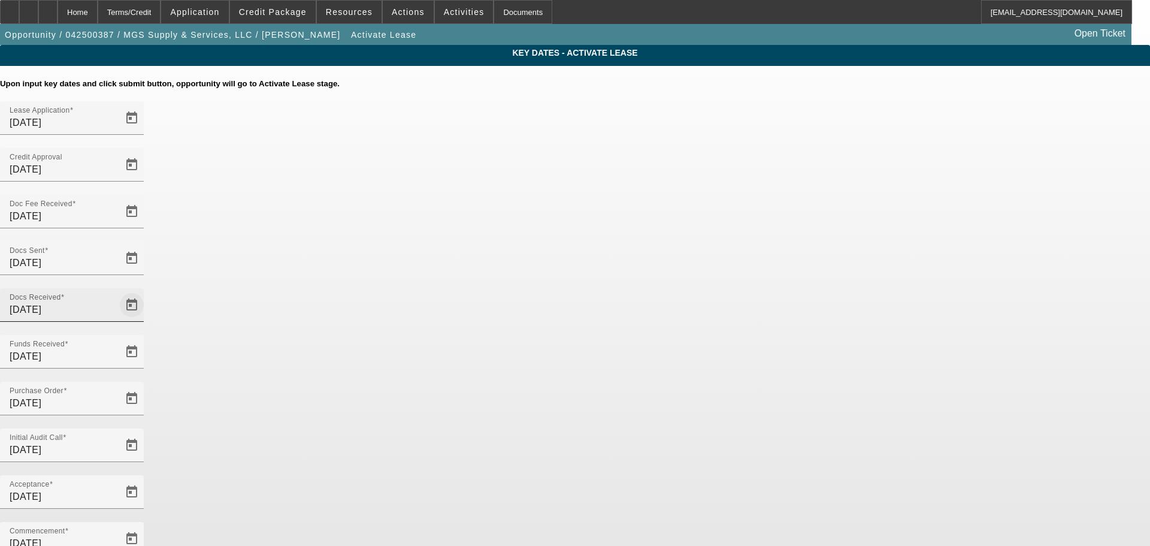
click at [146, 290] on span "Open calendar" at bounding box center [131, 304] width 29 height 29
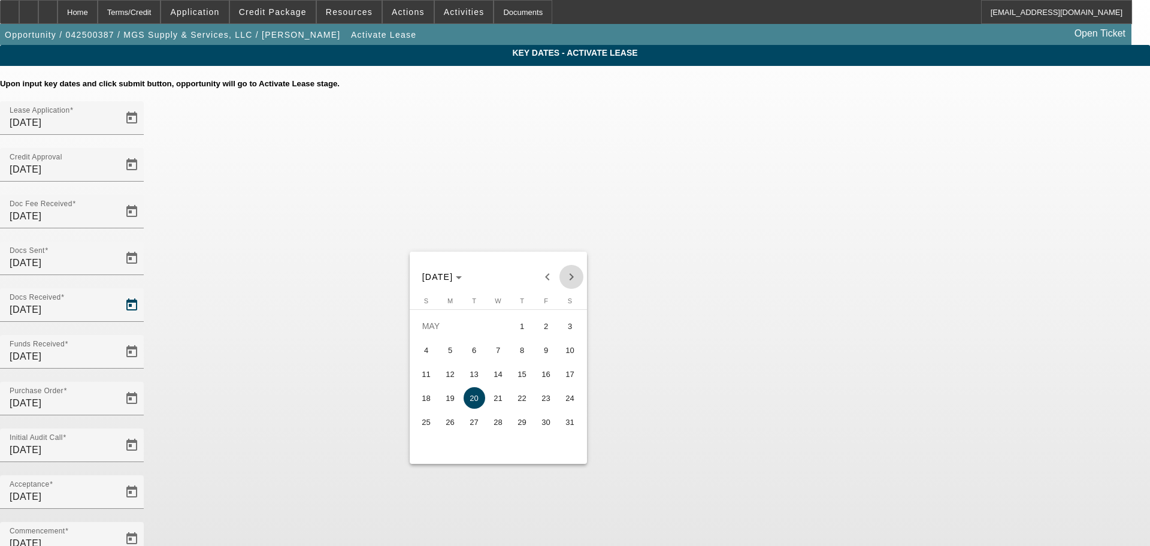
click at [570, 270] on span "Next month" at bounding box center [571, 277] width 24 height 24
click at [562, 281] on span "Next month" at bounding box center [571, 277] width 24 height 24
drag, startPoint x: 472, startPoint y: 377, endPoint x: 485, endPoint y: 356, distance: 24.4
click at [471, 376] on span "12" at bounding box center [475, 374] width 22 height 22
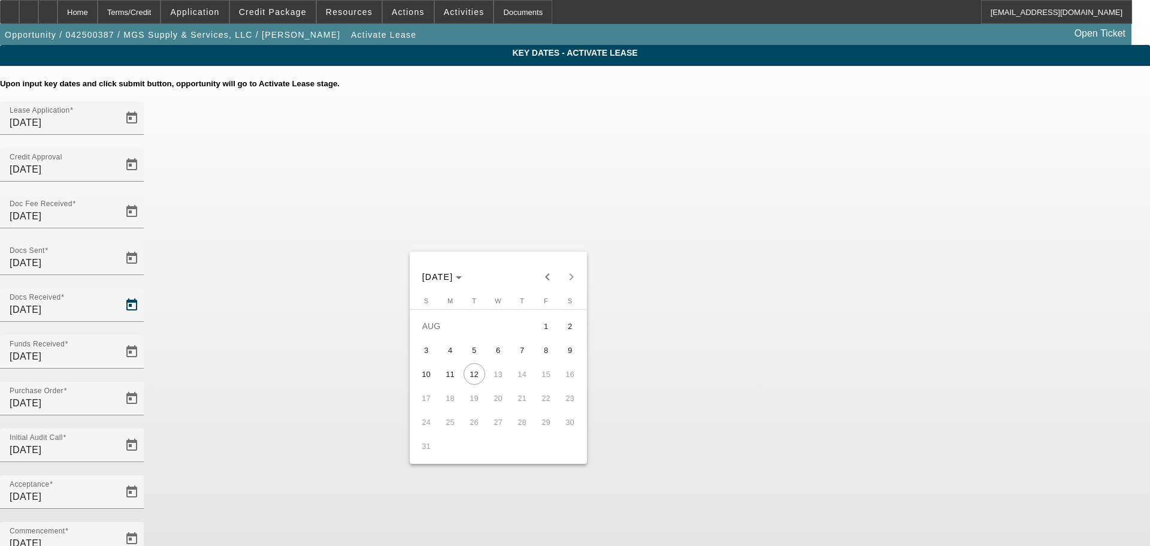
type input "[DATE]"
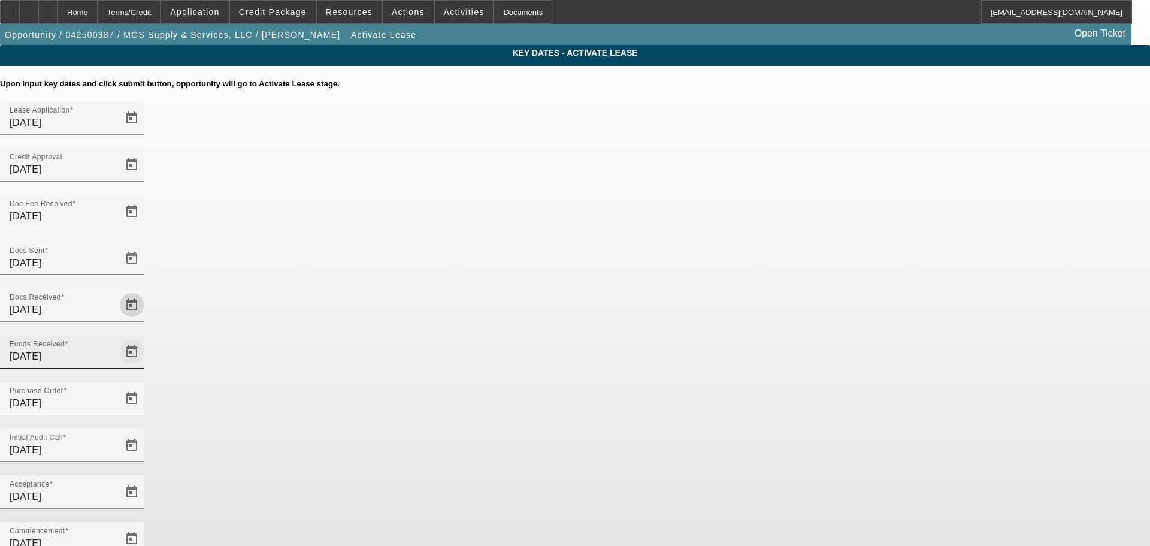
click at [146, 337] on span "Open calendar" at bounding box center [131, 351] width 29 height 29
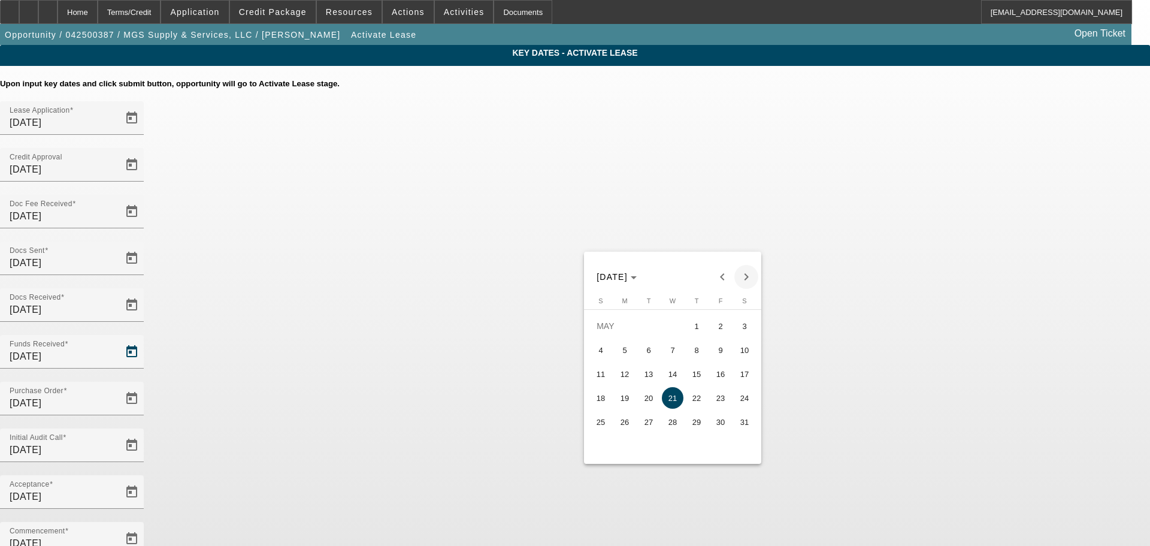
click at [741, 271] on span "Next month" at bounding box center [746, 277] width 24 height 24
drag, startPoint x: 650, startPoint y: 378, endPoint x: 774, endPoint y: 331, distance: 132.5
click at [650, 377] on span "12" at bounding box center [649, 374] width 22 height 22
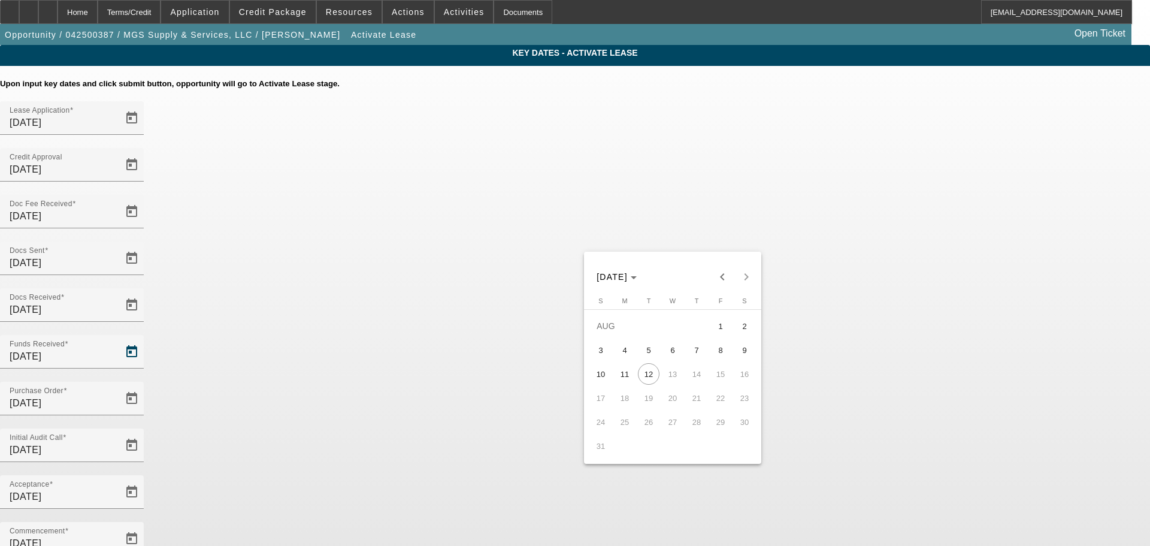
type input "[DATE]"
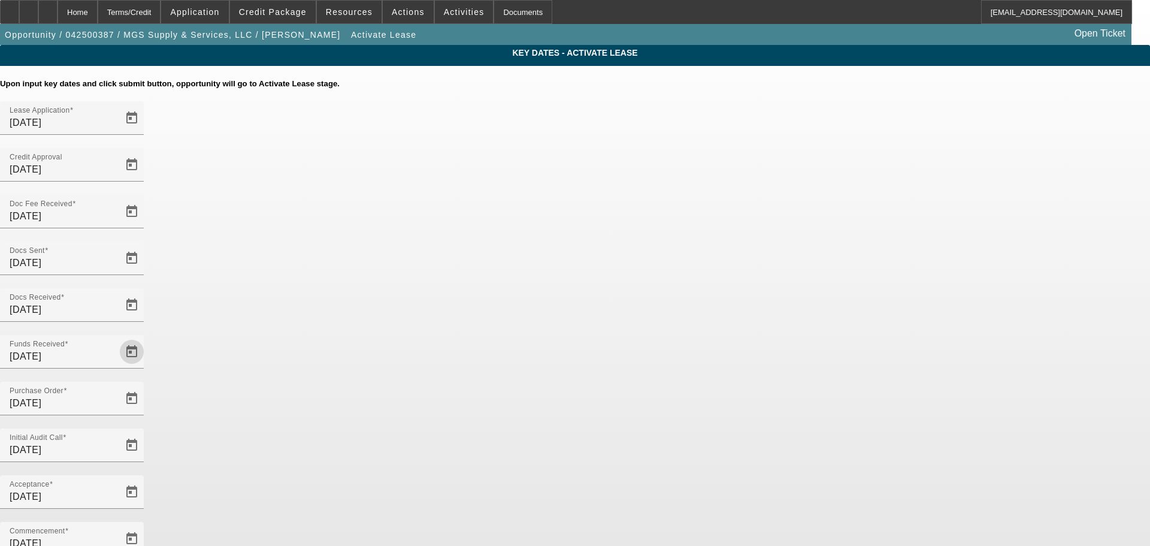
drag, startPoint x: 907, startPoint y: 319, endPoint x: 758, endPoint y: 419, distance: 179.6
click at [907, 319] on div "Key Dates - Activate Lease Upon input key dates and click submit button, opport…" at bounding box center [575, 412] width 1150 height 735
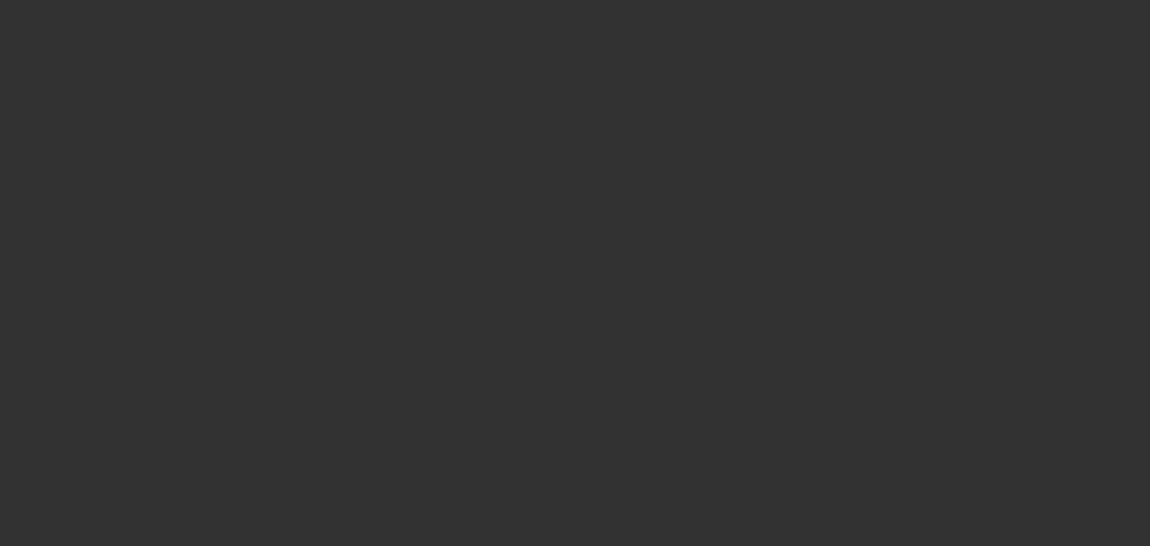
select select "4"
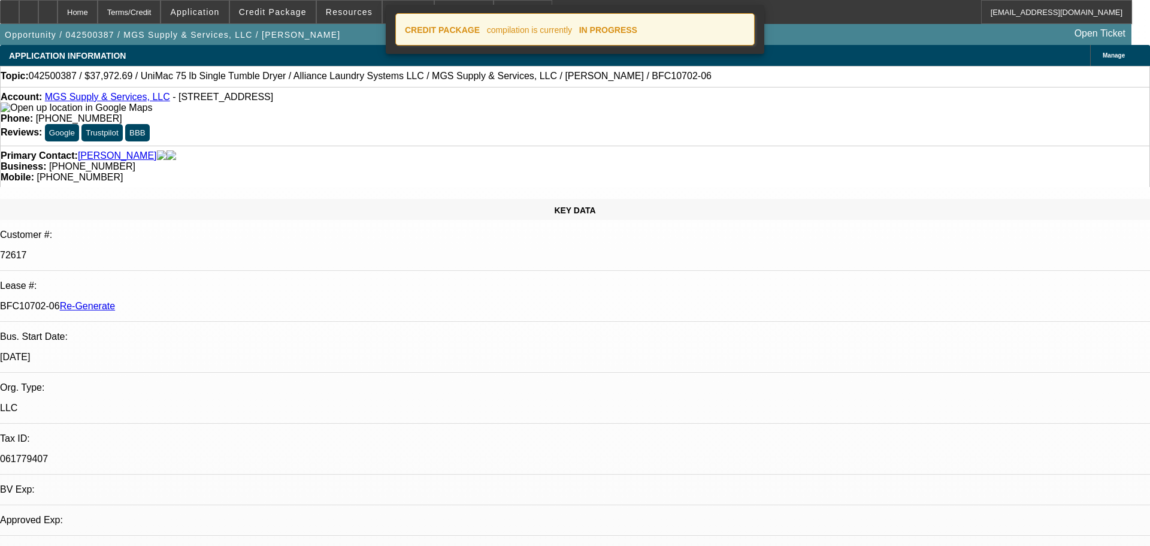
select select "0"
select select "6"
